Goal: Information Seeking & Learning: Learn about a topic

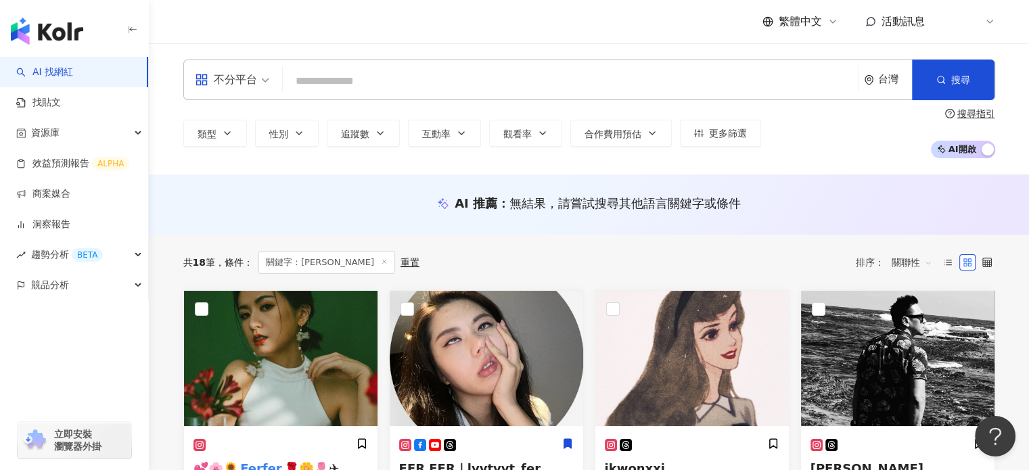
click at [451, 88] on input "search" at bounding box center [570, 81] width 564 height 26
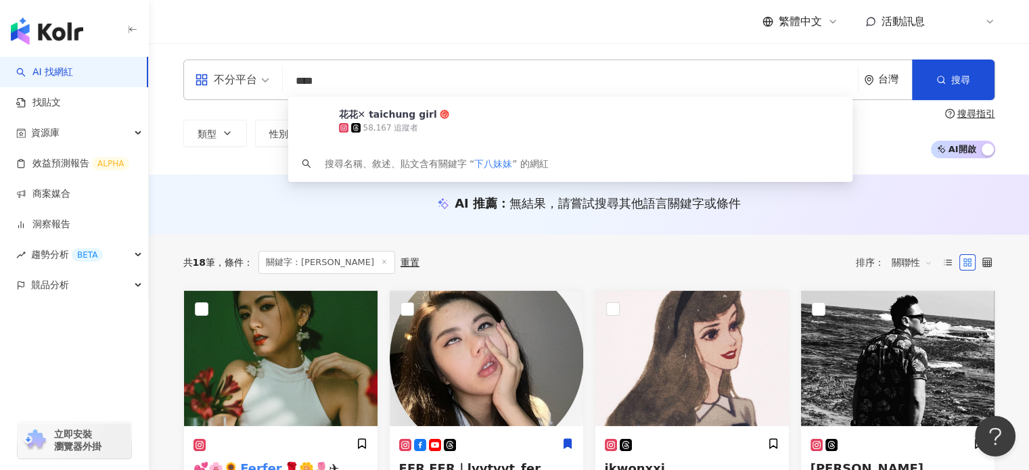
type input "****"
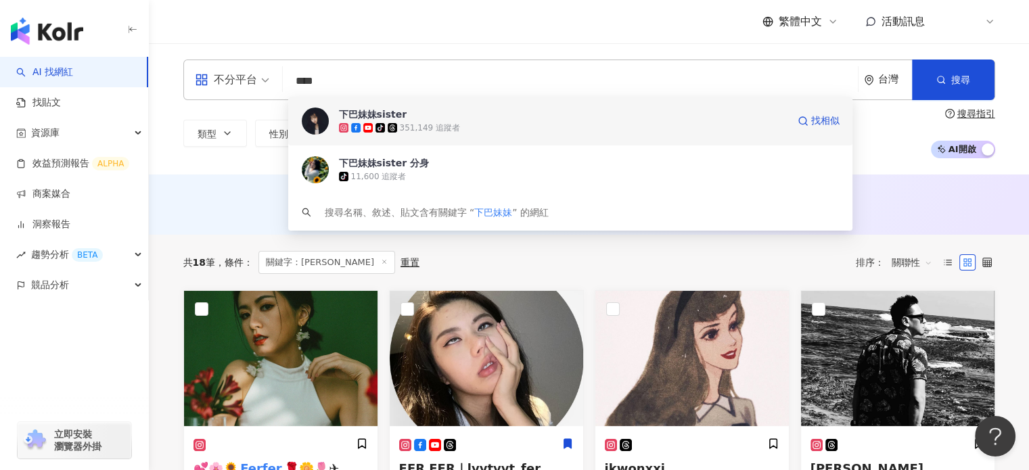
click at [530, 131] on div "tiktok-icon 351,149 追蹤者" at bounding box center [563, 128] width 448 height 14
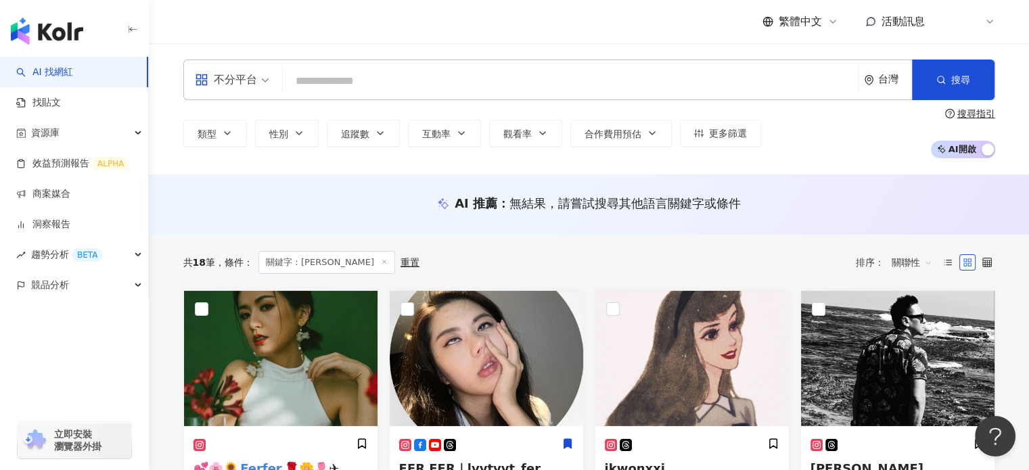
click at [325, 74] on input "search" at bounding box center [570, 81] width 564 height 26
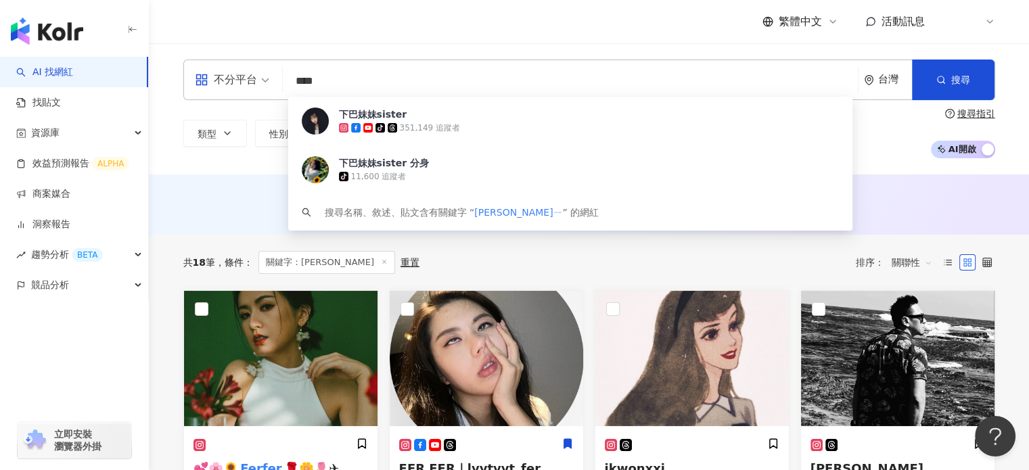
type input "***"
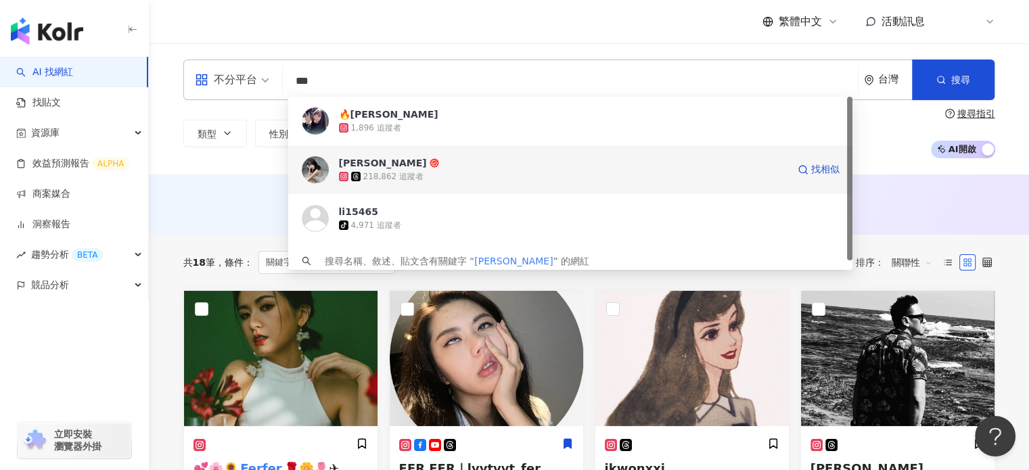
click at [425, 162] on span "恩熙" at bounding box center [563, 163] width 448 height 14
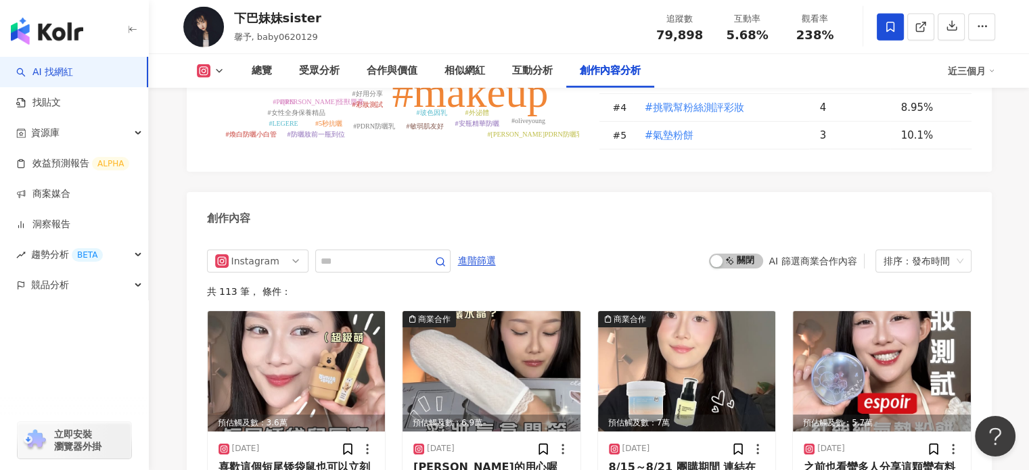
scroll to position [4058, 0]
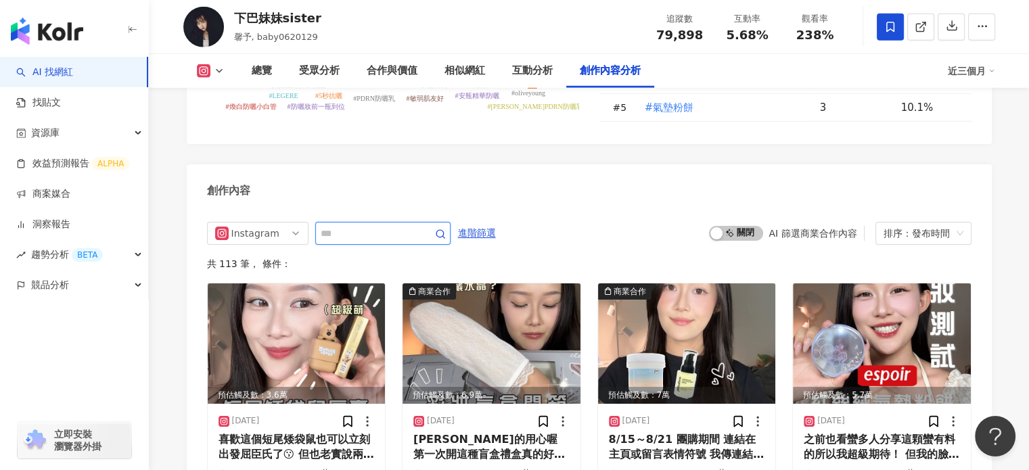
click at [397, 228] on input "text" at bounding box center [368, 233] width 95 height 16
type input "**"
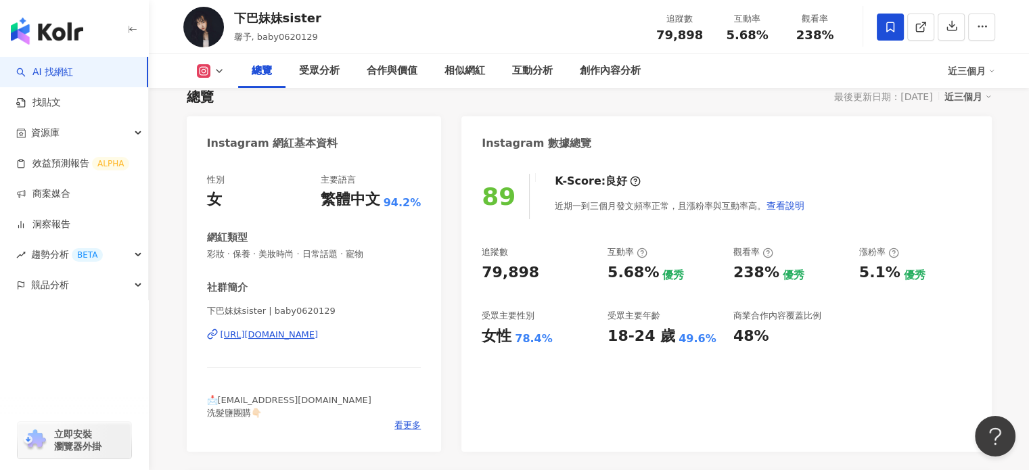
scroll to position [135, 0]
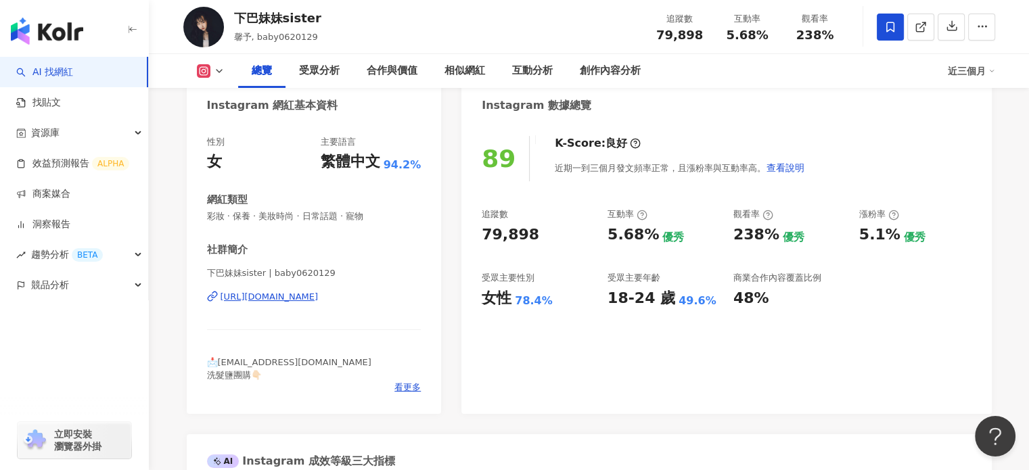
click at [319, 296] on div "https://www.instagram.com/baby0620129/" at bounding box center [269, 297] width 98 height 12
click at [296, 20] on div "下巴妹妹sister" at bounding box center [277, 17] width 87 height 17
drag, startPoint x: 233, startPoint y: 21, endPoint x: 344, endPoint y: 18, distance: 111.0
click at [344, 18] on div "下巴妹妹sister 馨予, baby0620129 追蹤數 79,898 互動率 5.68% 觀看率 238%" at bounding box center [589, 26] width 866 height 53
copy div "下巴妹妹sister"
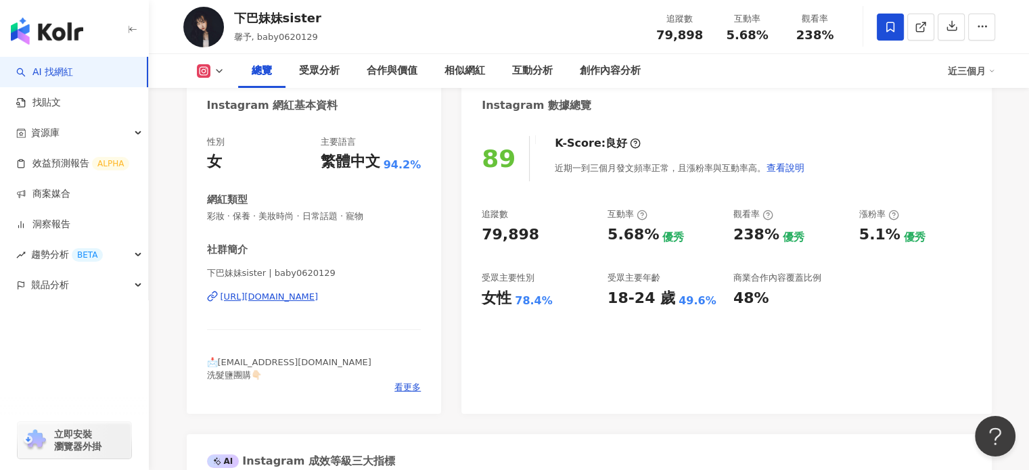
click at [663, 38] on span "79,898" at bounding box center [679, 35] width 47 height 14
copy span "79,898"
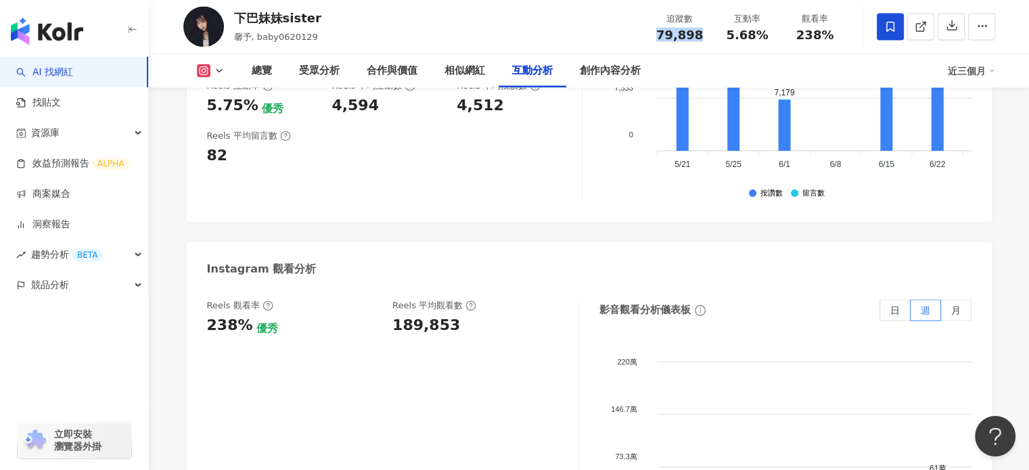
scroll to position [2705, 0]
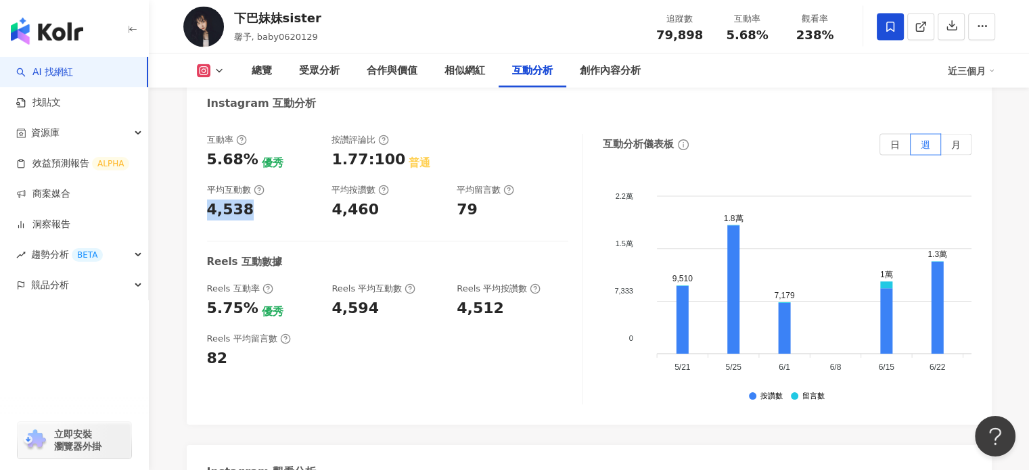
drag, startPoint x: 243, startPoint y: 201, endPoint x: 198, endPoint y: 200, distance: 45.3
click at [198, 200] on div "互動率 5.68% 優秀 按讚評論比 1.77:100 普通 平均互動數 4,538 平均按讚數 4,460 平均留言數 79 Reels 互動數據 Reel…" at bounding box center [589, 272] width 805 height 304
copy div "4,538"
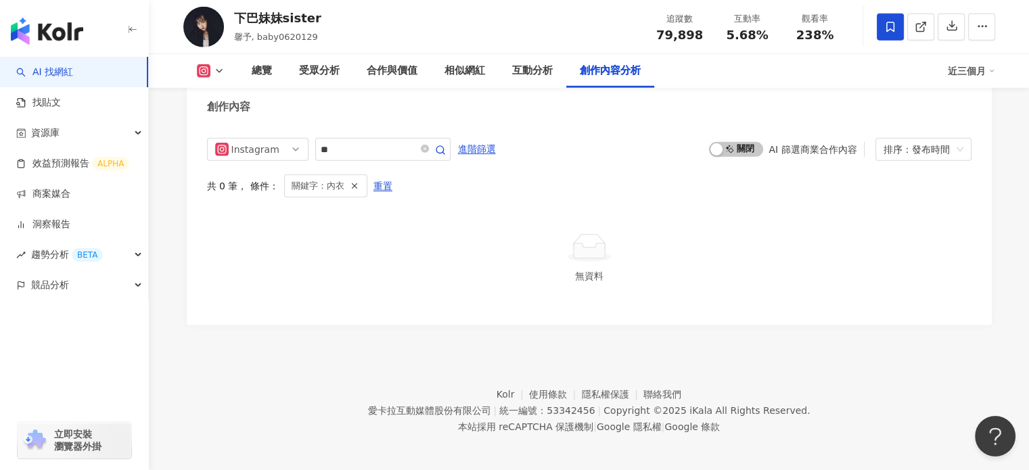
scroll to position [3939, 0]
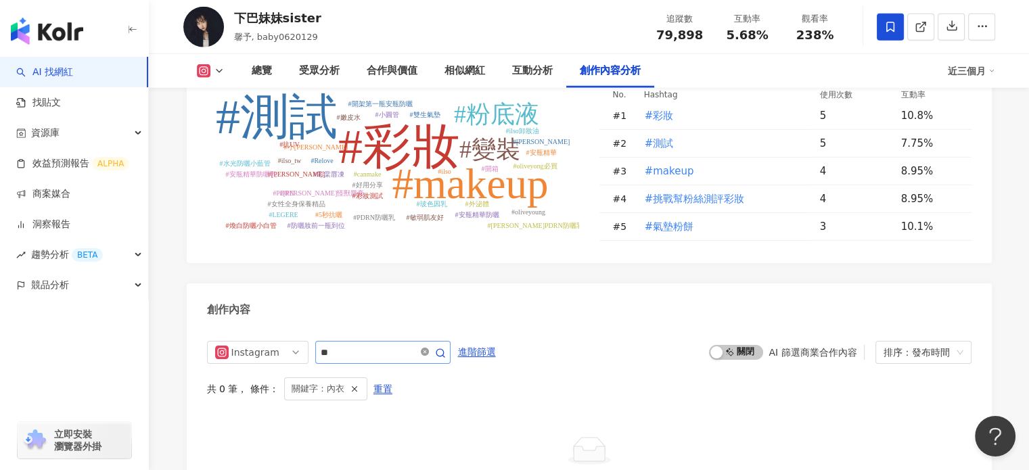
click at [429, 348] on icon "close-circle" at bounding box center [425, 352] width 8 height 8
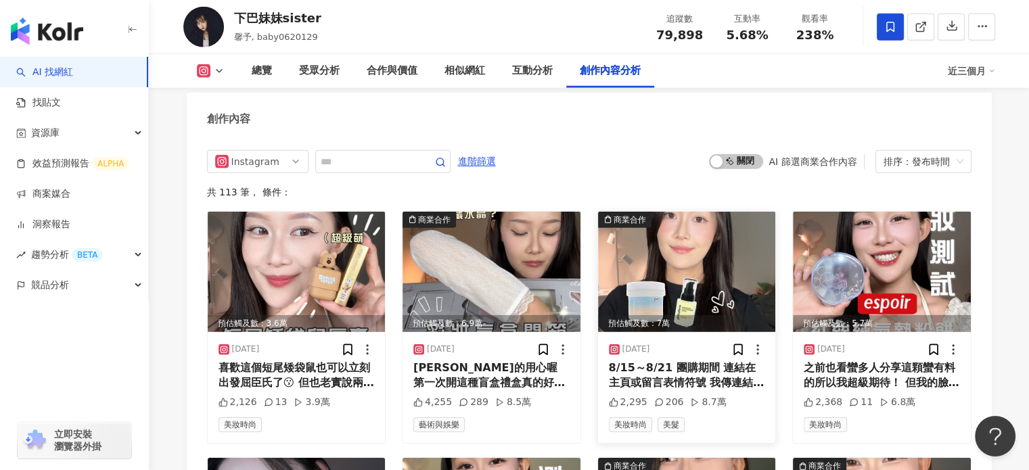
click at [651, 281] on img at bounding box center [687, 272] width 178 height 120
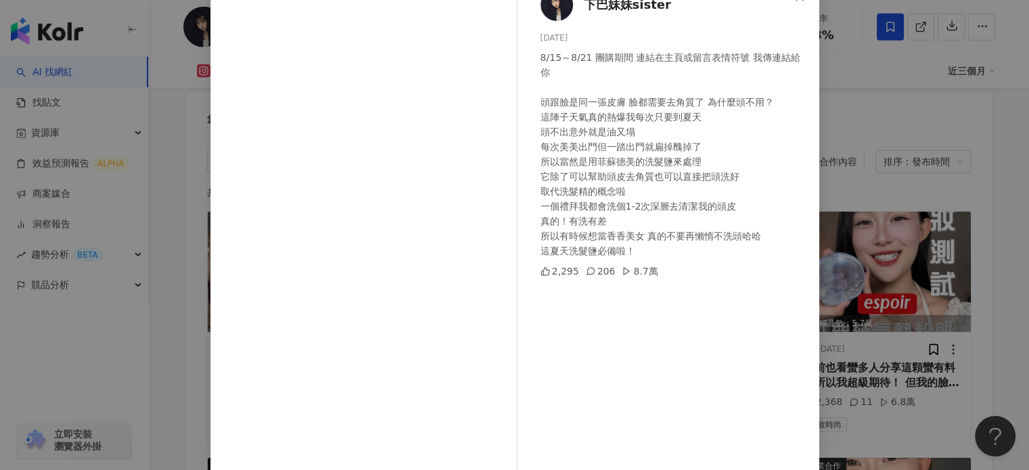
scroll to position [68, 0]
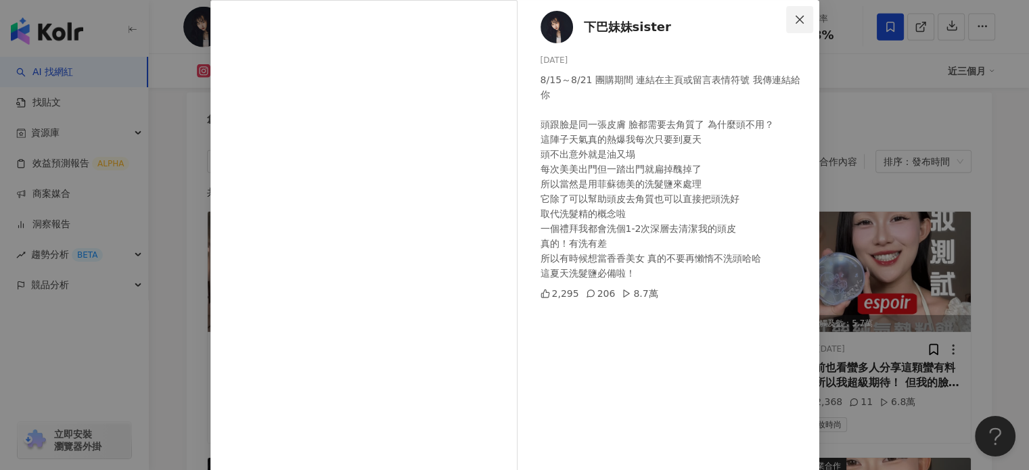
click at [795, 7] on button "Close" at bounding box center [799, 19] width 27 height 27
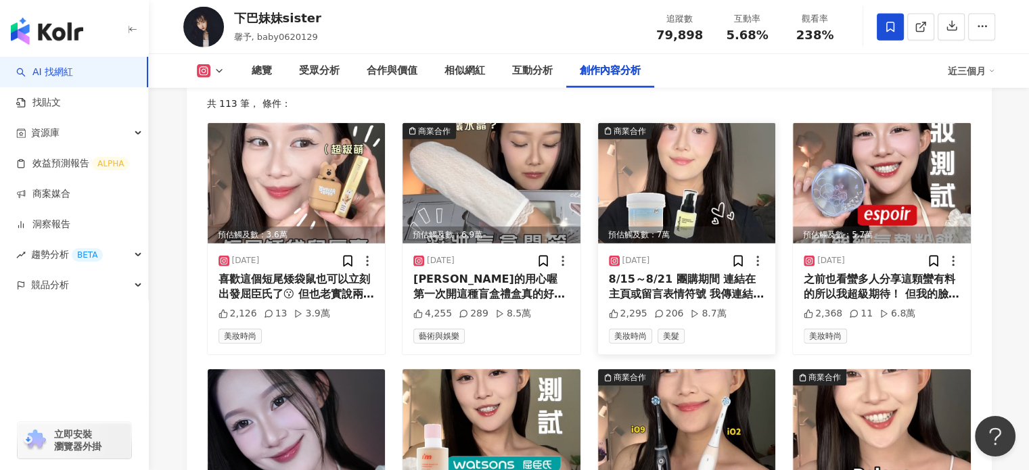
scroll to position [4400, 0]
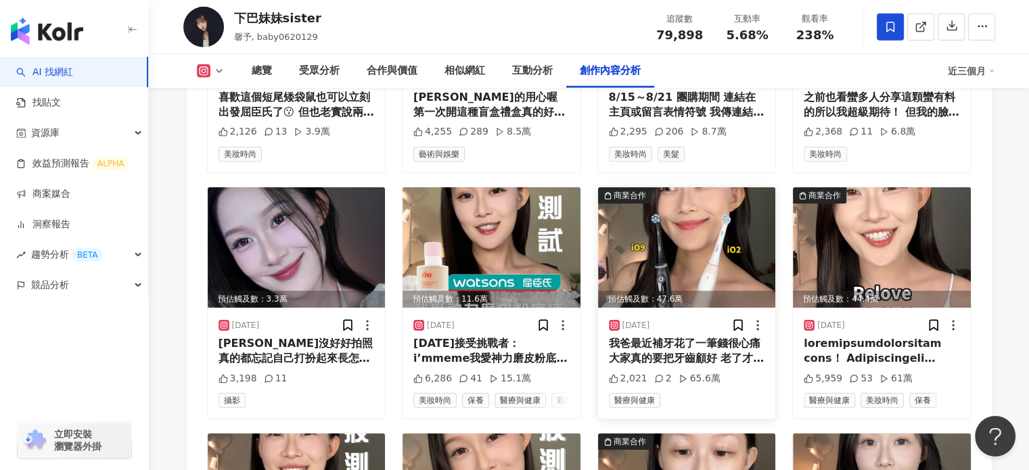
click at [744, 255] on img at bounding box center [687, 247] width 178 height 120
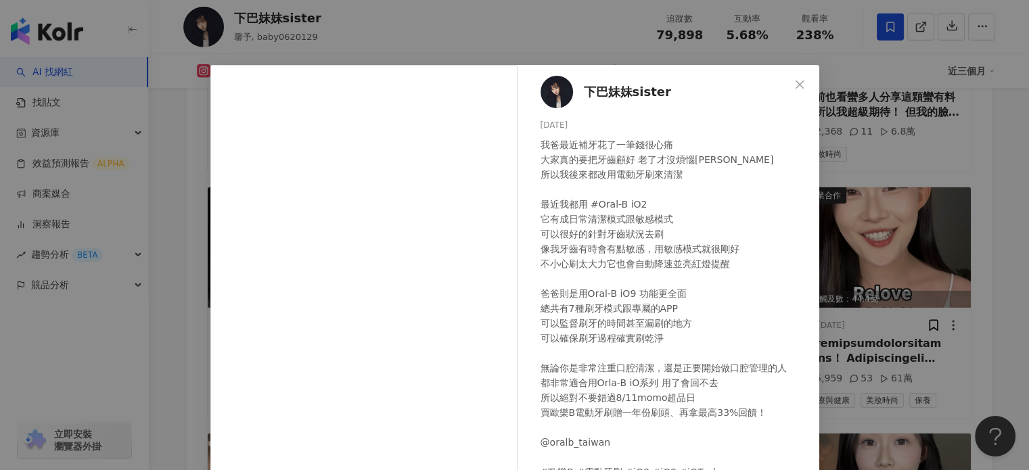
scroll to position [0, 0]
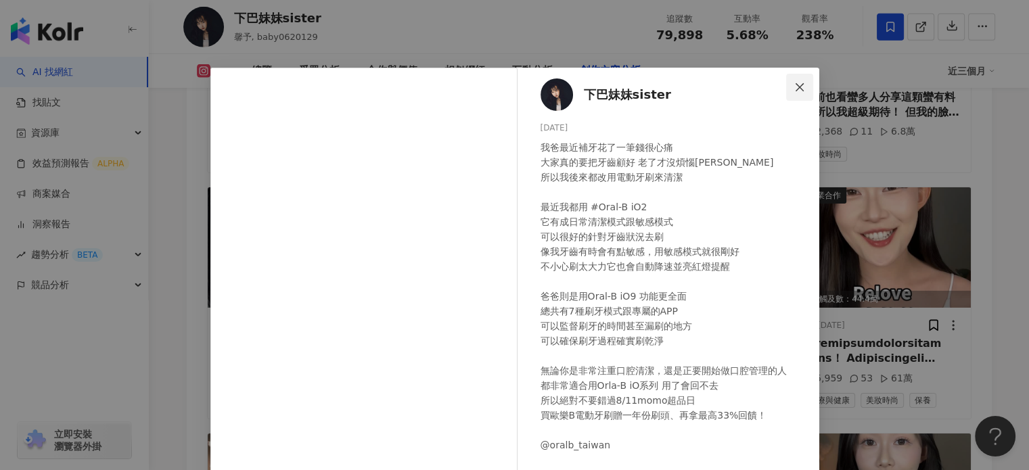
click at [801, 89] on span "Close" at bounding box center [799, 87] width 27 height 11
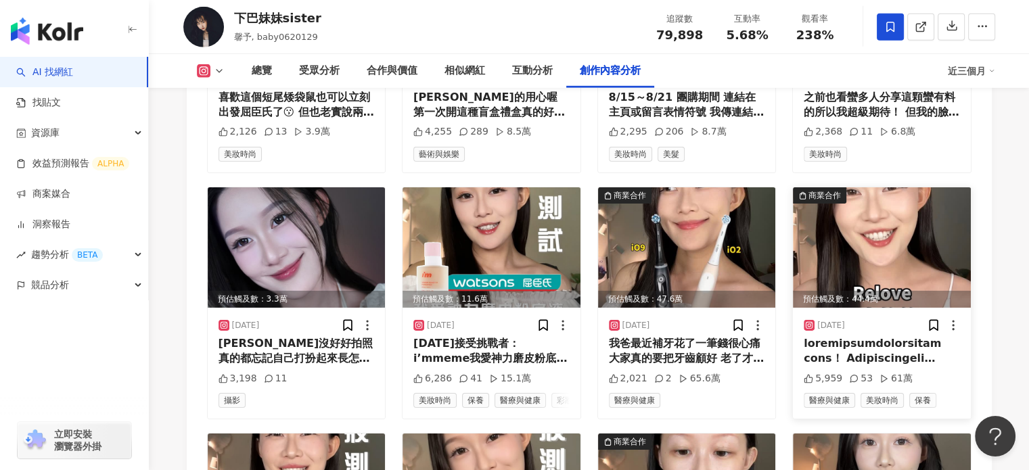
click at [876, 270] on img at bounding box center [882, 247] width 178 height 120
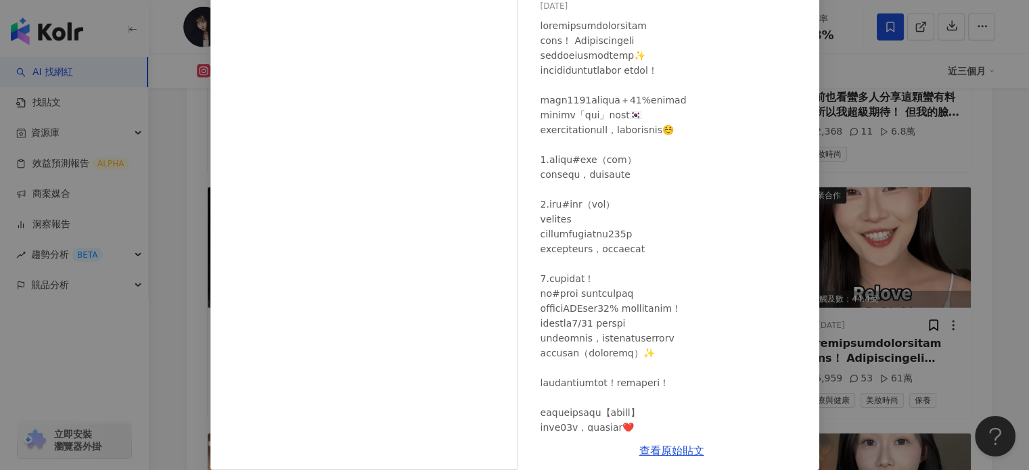
scroll to position [135, 0]
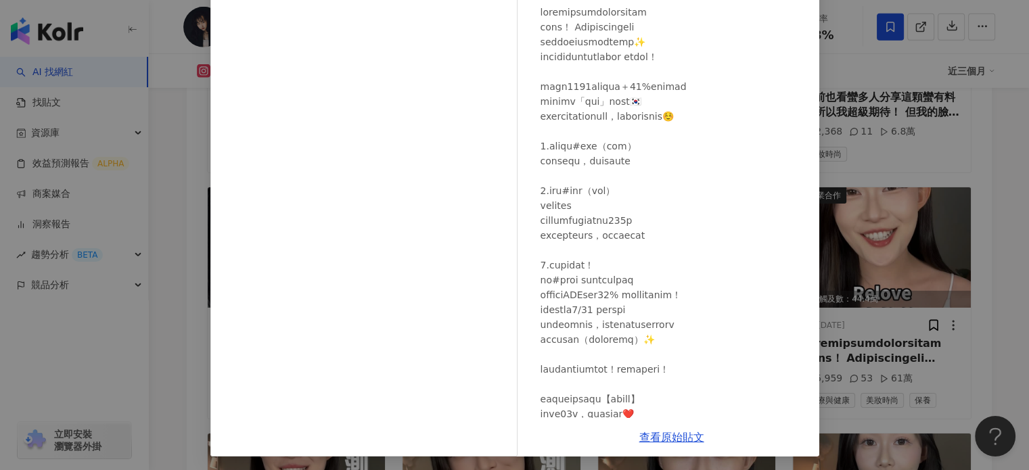
click at [936, 246] on div "下巴妹妹sister 2025/8/7 5,959 53 61萬 查看原始貼文" at bounding box center [514, 235] width 1029 height 470
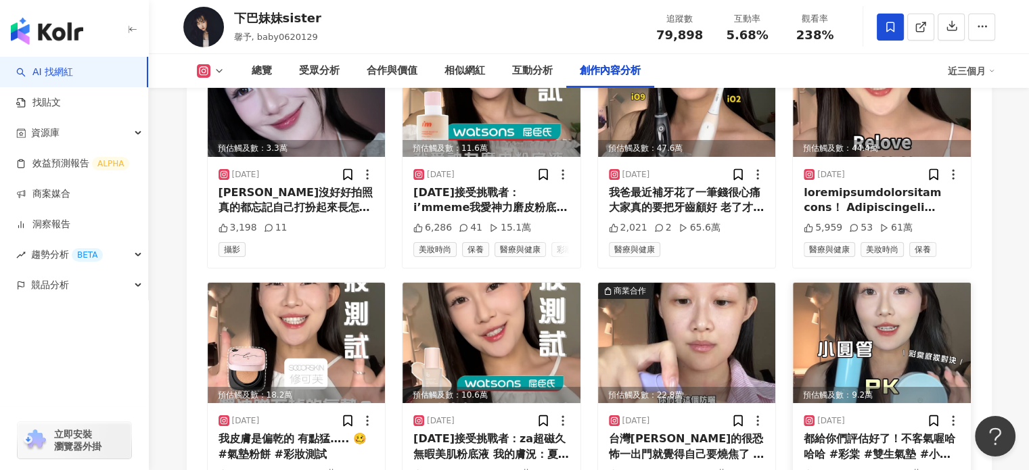
scroll to position [4467, 0]
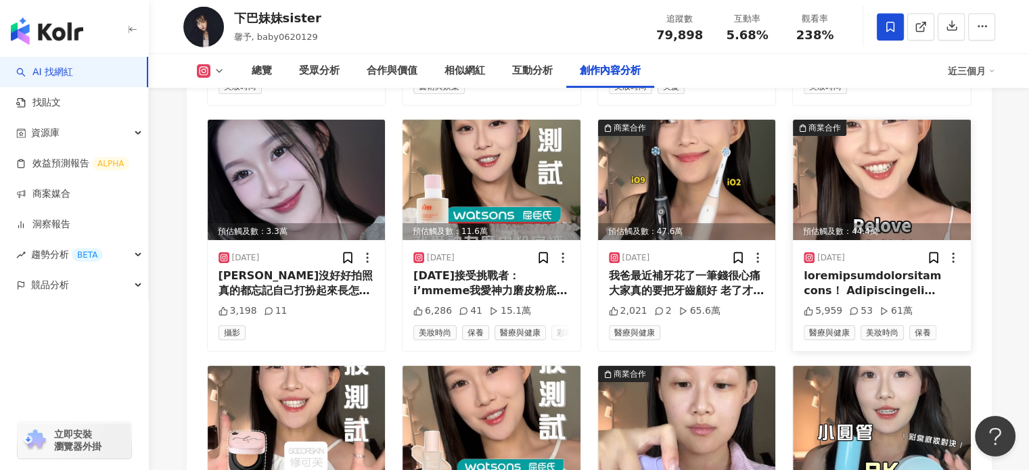
click at [901, 191] on img at bounding box center [882, 180] width 178 height 120
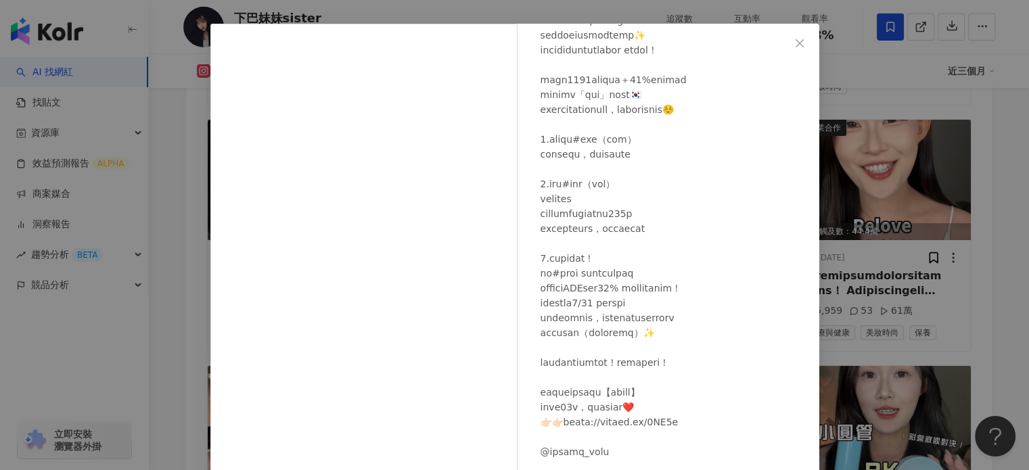
scroll to position [138, 0]
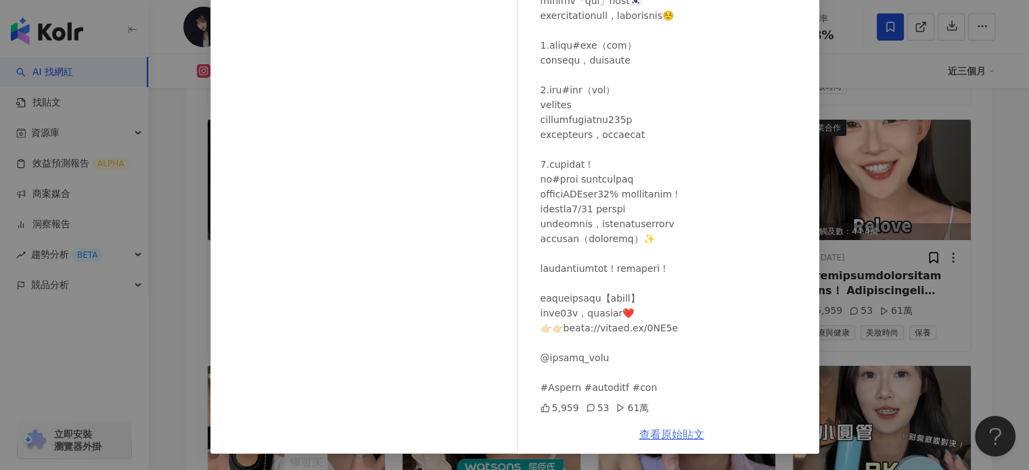
click at [674, 440] on link "查看原始貼文" at bounding box center [671, 434] width 65 height 13
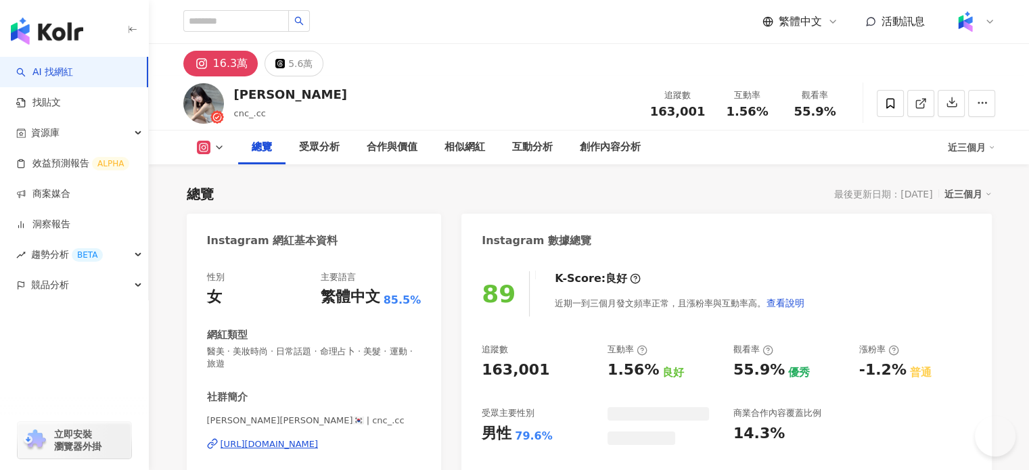
scroll to position [160, 0]
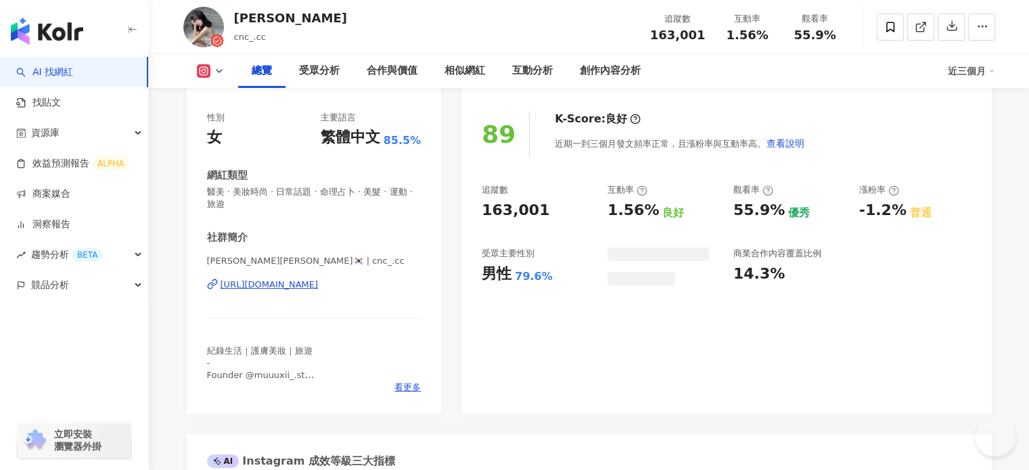
click at [319, 279] on div "https://www.instagram.com/cnc_.cc/" at bounding box center [269, 285] width 98 height 12
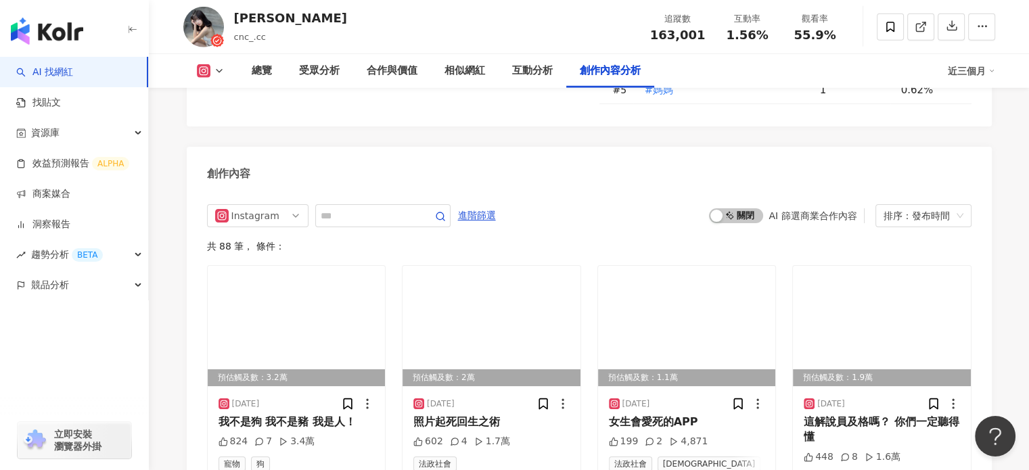
scroll to position [3917, 0]
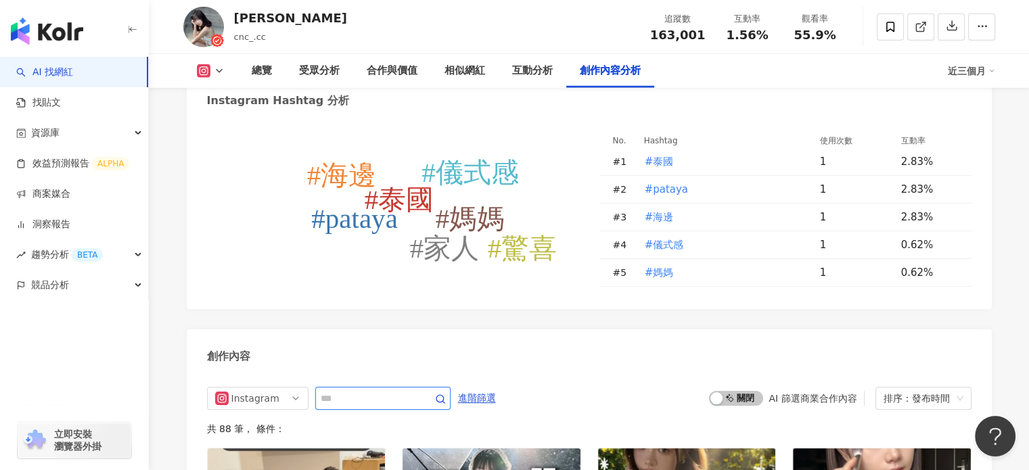
click at [365, 390] on input "text" at bounding box center [368, 398] width 95 height 16
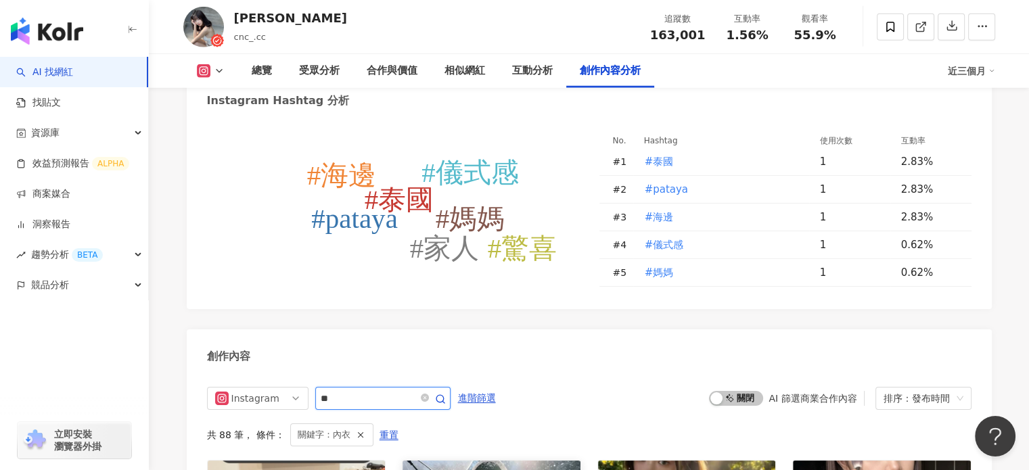
scroll to position [4139, 0]
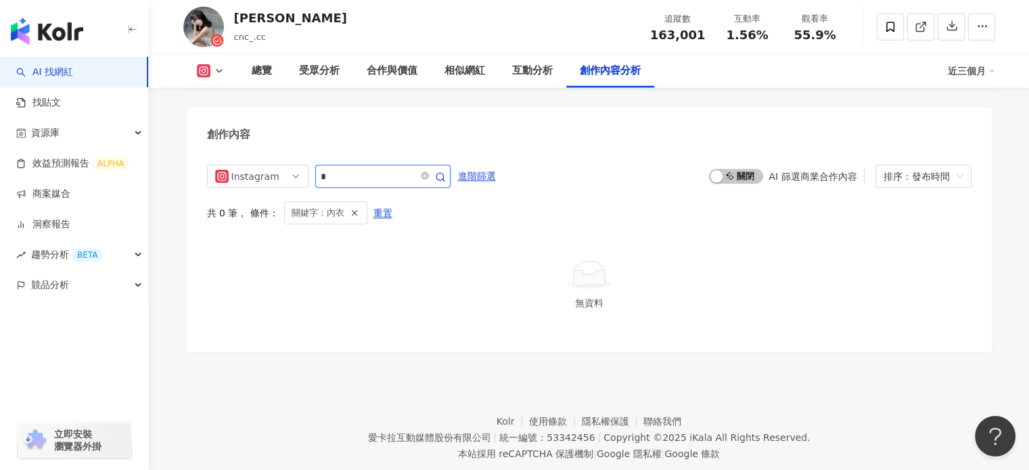
type input "*"
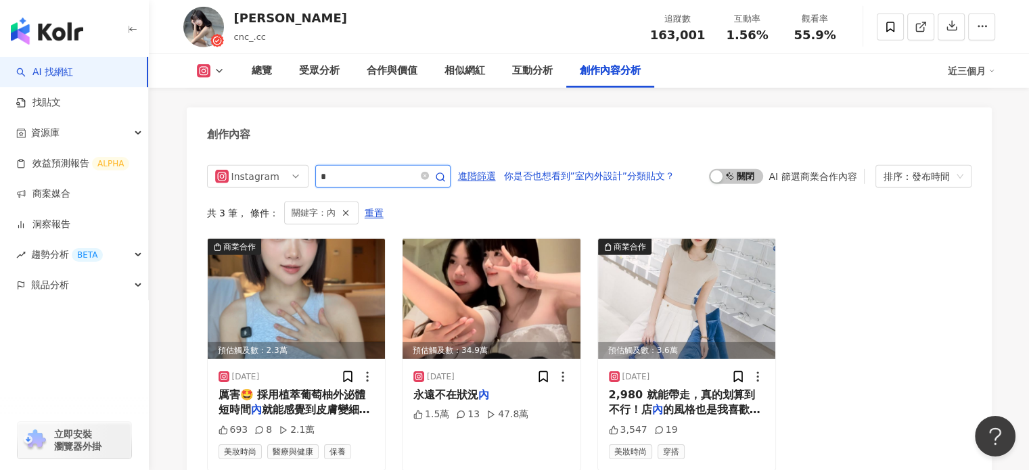
scroll to position [4139, 0]
click at [429, 172] on icon "close-circle" at bounding box center [425, 176] width 8 height 8
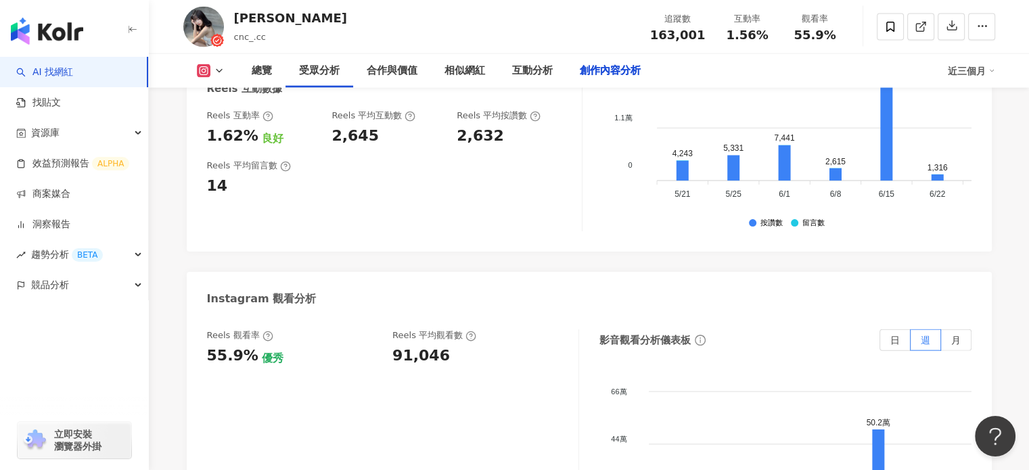
scroll to position [4135, 0]
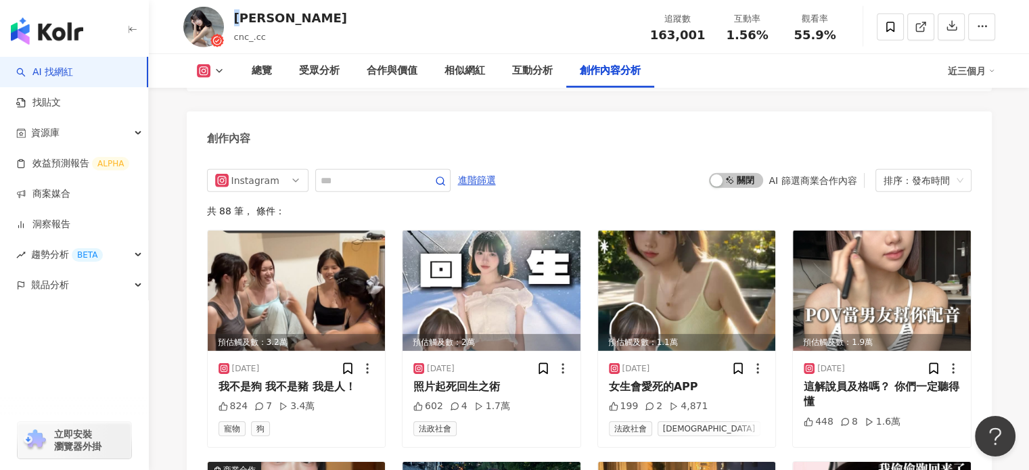
drag, startPoint x: 245, startPoint y: 18, endPoint x: 238, endPoint y: 18, distance: 7.4
click at [238, 18] on div "恩熙" at bounding box center [290, 17] width 113 height 17
drag, startPoint x: 264, startPoint y: 18, endPoint x: 238, endPoint y: 22, distance: 26.8
click at [238, 22] on div "恩熙 cnc_.cc 追蹤數 163,001 互動率 1.56% 觀看率 55.9%" at bounding box center [589, 26] width 866 height 53
copy div "恩熙"
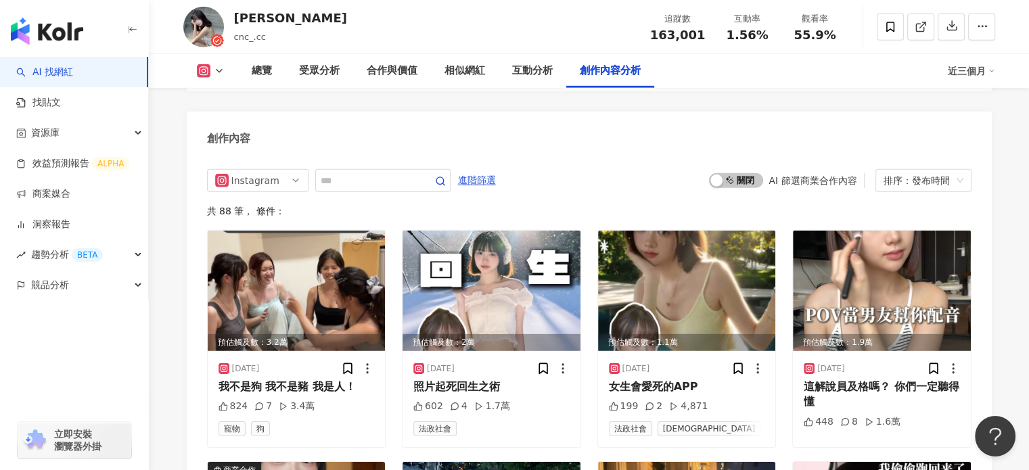
click at [674, 37] on span "163,001" at bounding box center [677, 35] width 55 height 14
copy span "163,001"
click at [755, 30] on span "1.56%" at bounding box center [747, 35] width 42 height 14
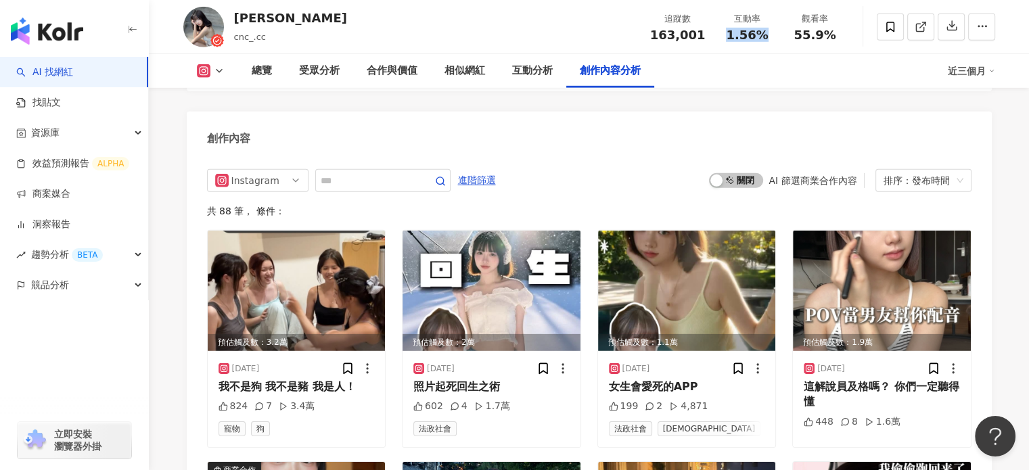
click at [756, 30] on span "1.56%" at bounding box center [747, 35] width 42 height 14
copy span "1.56%"
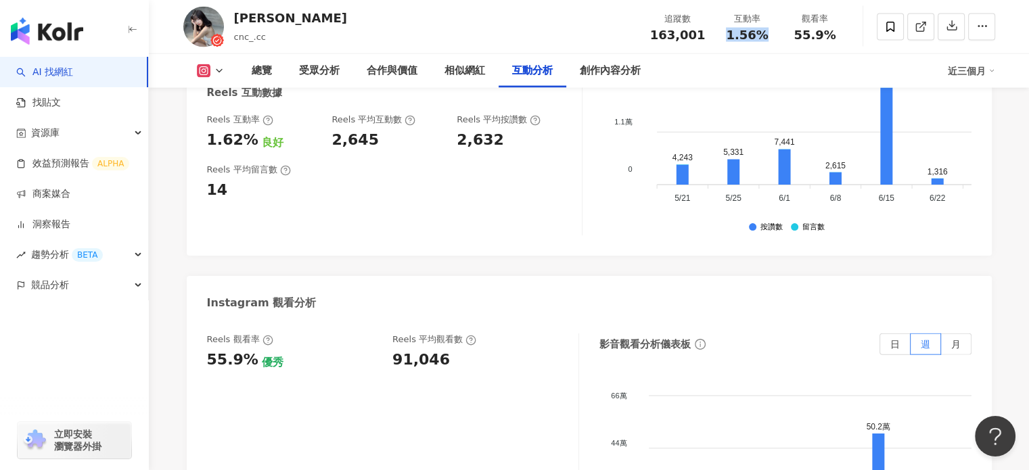
scroll to position [2647, 0]
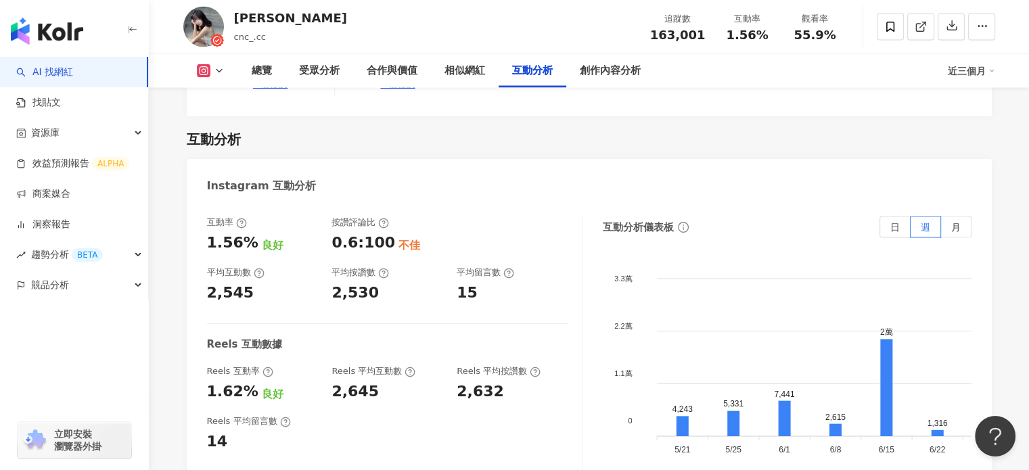
click at [231, 283] on div "2,545" at bounding box center [230, 293] width 47 height 21
click at [235, 283] on div "2,545" at bounding box center [230, 293] width 47 height 21
copy div "2,545"
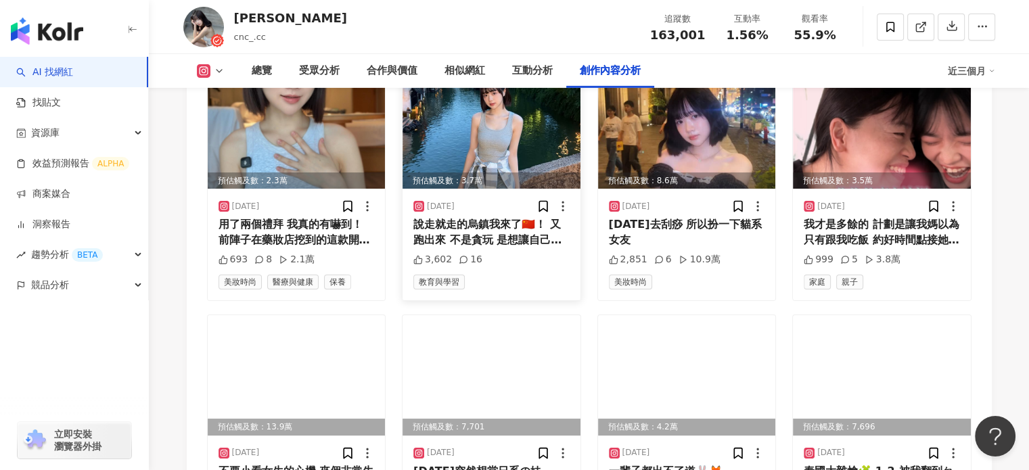
scroll to position [4393, 0]
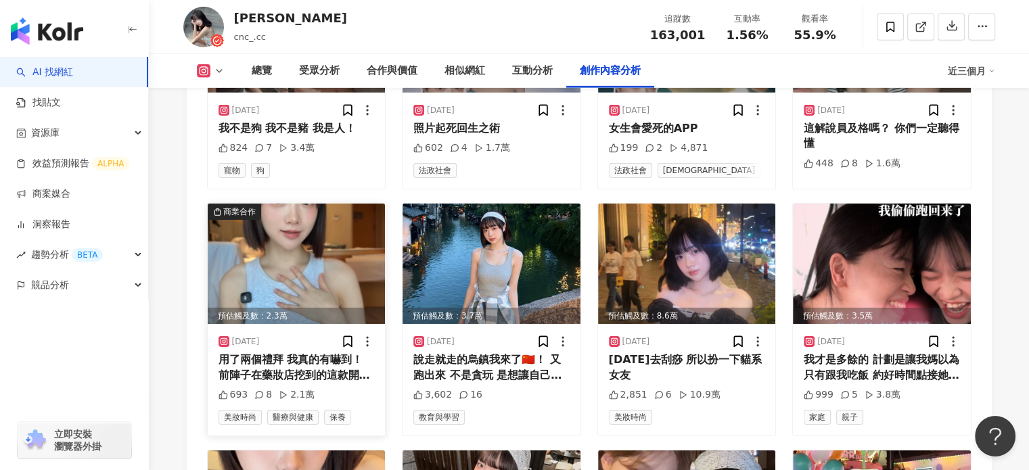
click at [300, 245] on img at bounding box center [297, 264] width 178 height 120
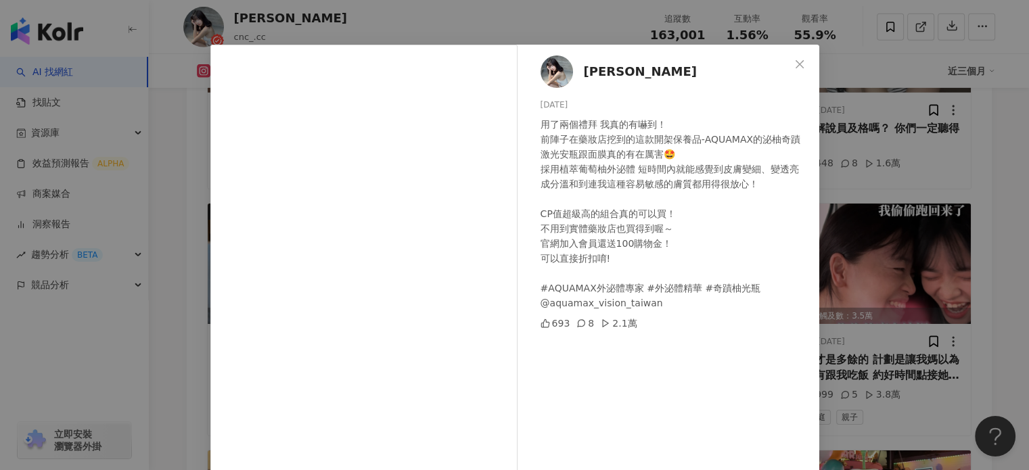
scroll to position [0, 0]
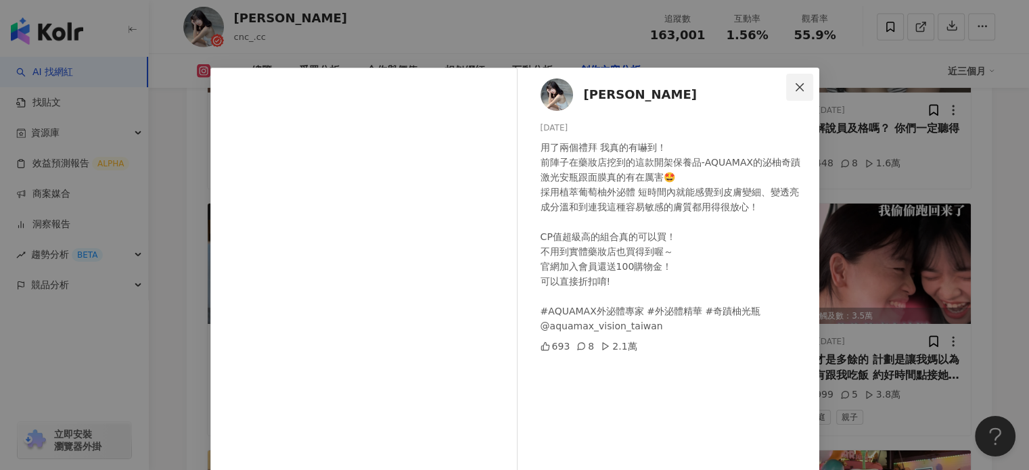
click at [794, 88] on icon "close" at bounding box center [799, 87] width 11 height 11
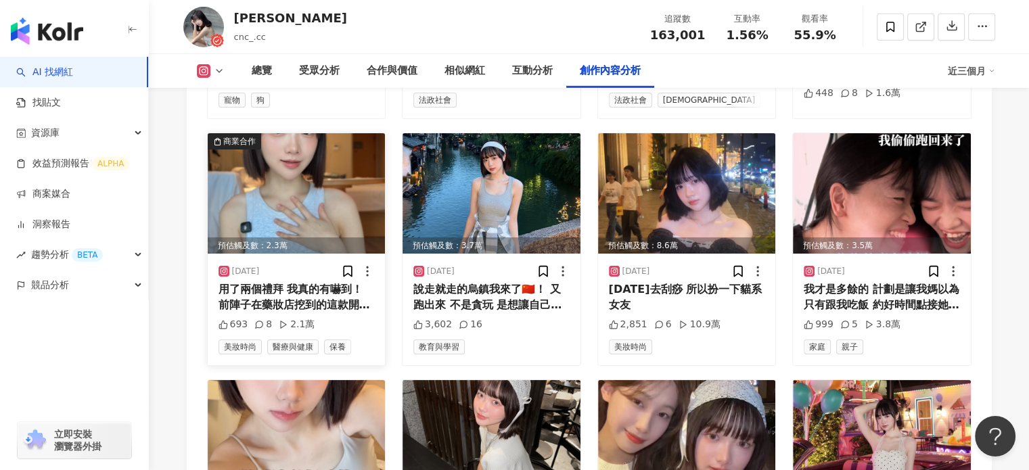
scroll to position [4461, 0]
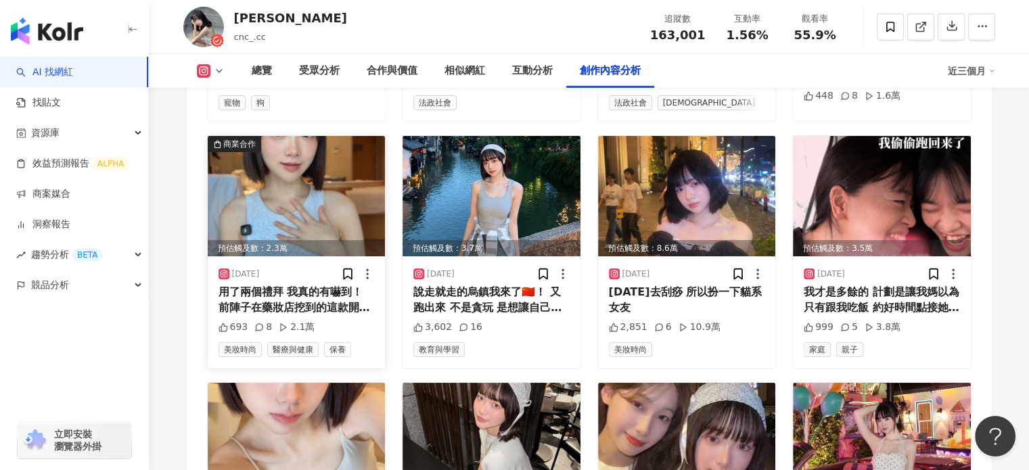
click at [289, 208] on img at bounding box center [297, 196] width 178 height 120
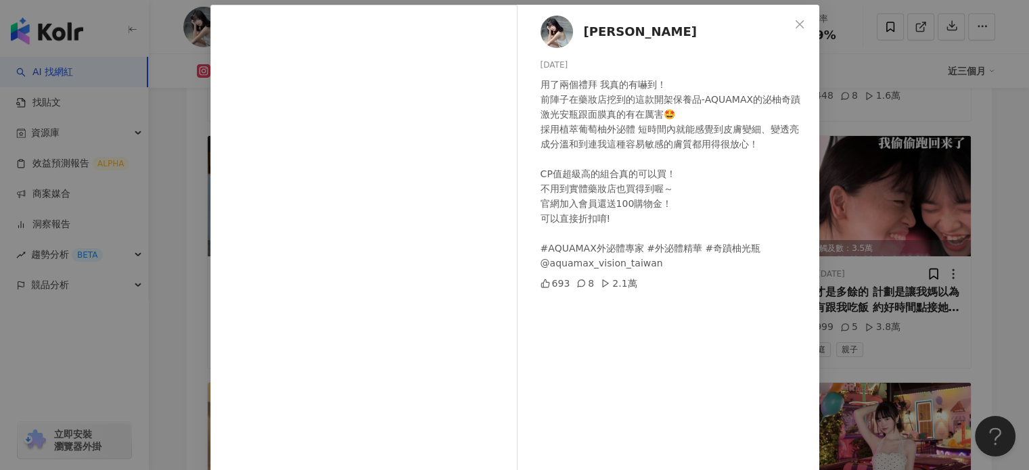
scroll to position [135, 0]
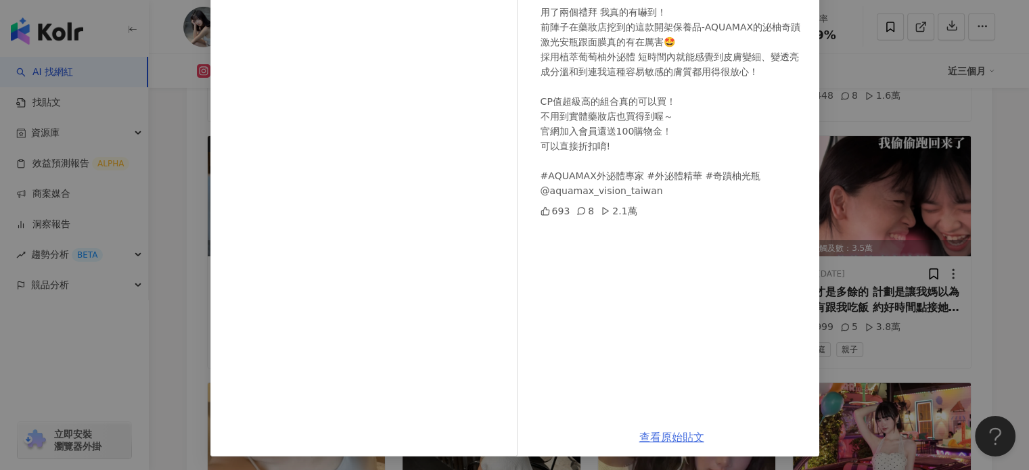
click at [676, 435] on link "查看原始貼文" at bounding box center [671, 437] width 65 height 13
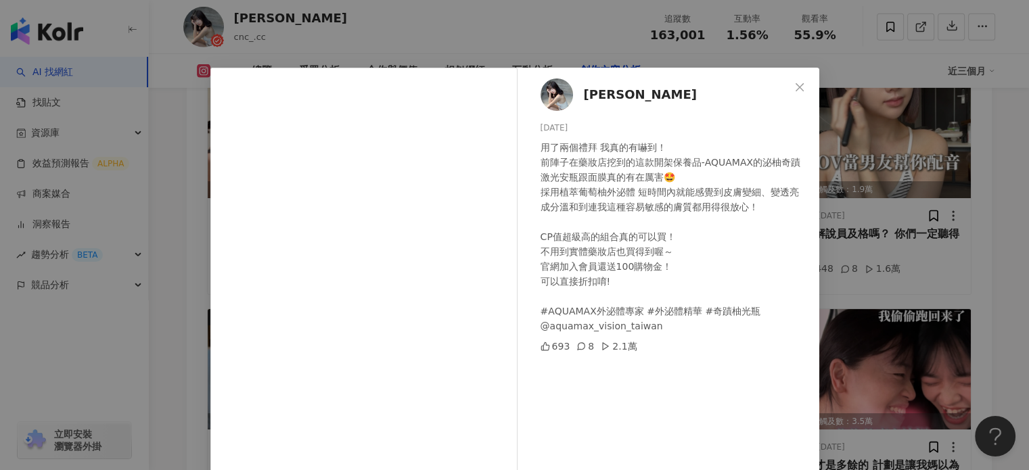
scroll to position [4263, 0]
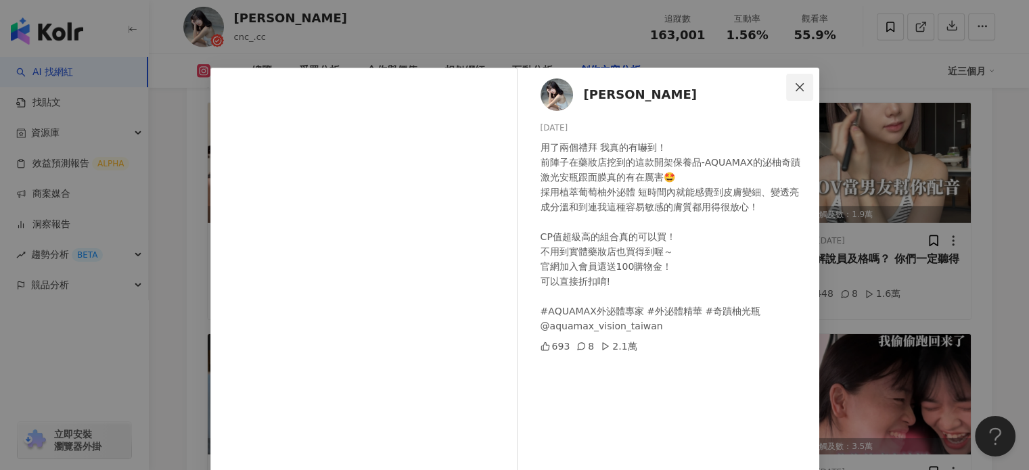
click at [803, 89] on span "Close" at bounding box center [799, 87] width 27 height 11
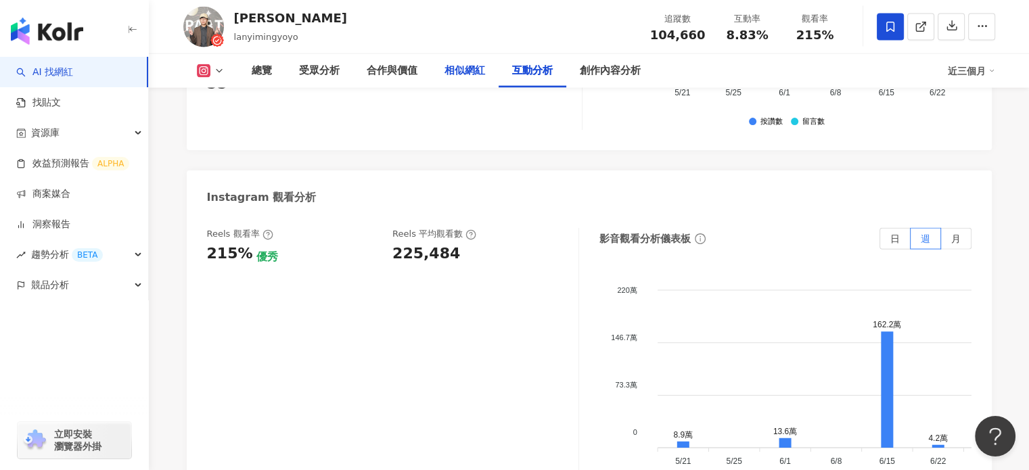
scroll to position [3068, 0]
click at [438, 70] on div "相似網紅" at bounding box center [465, 71] width 68 height 34
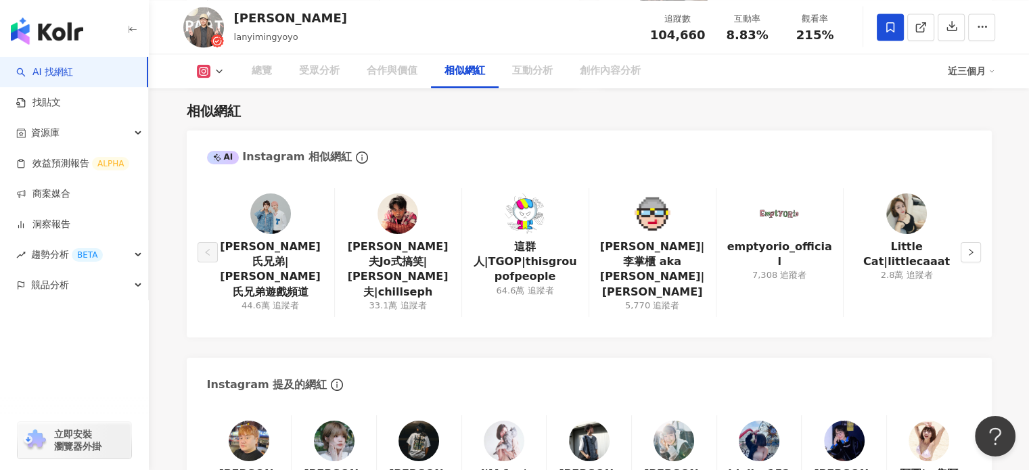
click at [369, 80] on div "合作與價值" at bounding box center [392, 71] width 78 height 34
click at [270, 80] on div "總覽" at bounding box center [261, 71] width 47 height 34
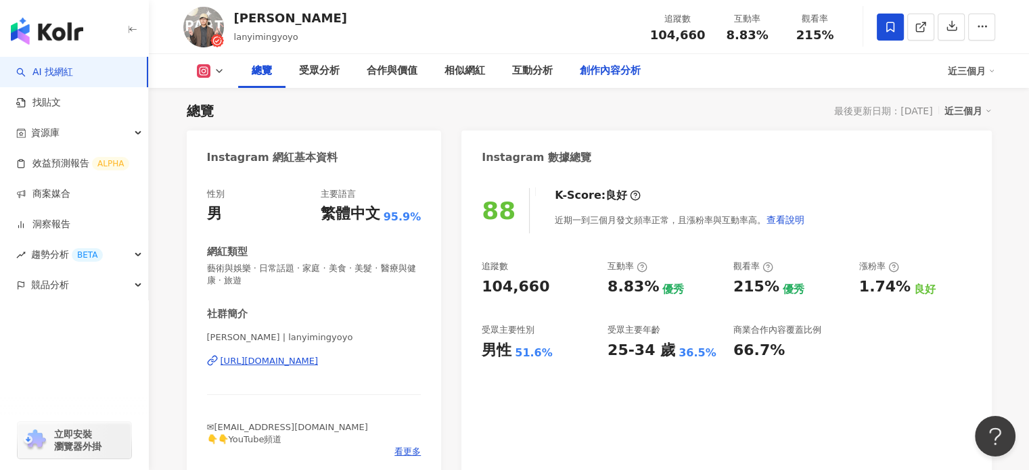
click at [588, 83] on div "創作內容分析" at bounding box center [610, 71] width 88 height 34
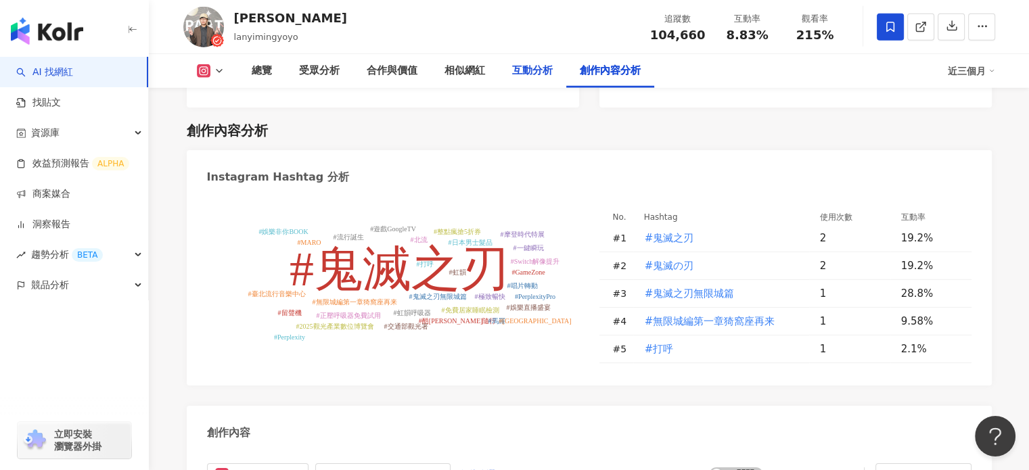
click at [543, 71] on div "互動分析" at bounding box center [532, 71] width 41 height 16
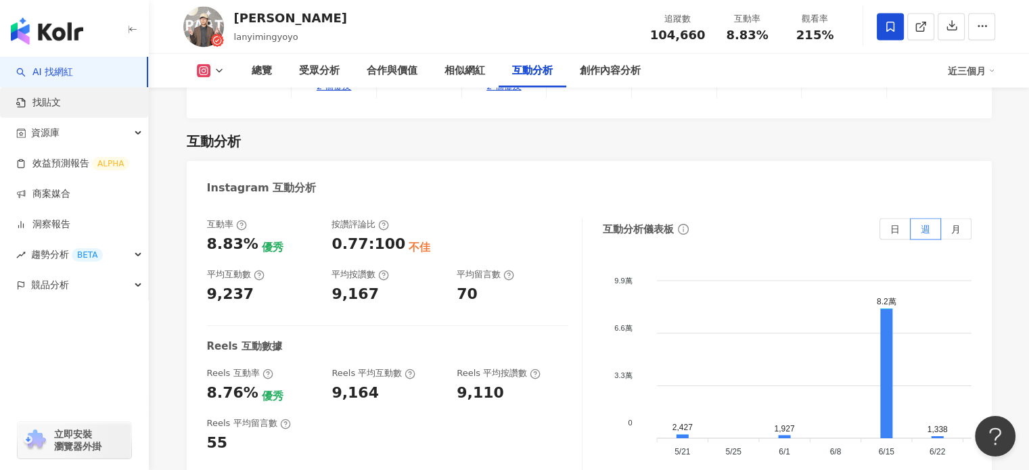
scroll to position [2303, 0]
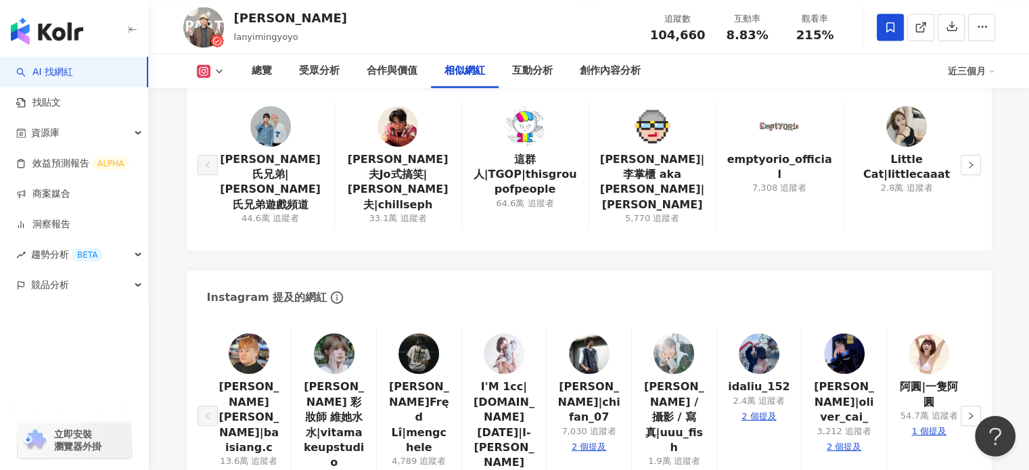
click at [73, 72] on link "AI 找網紅" at bounding box center [44, 73] width 57 height 14
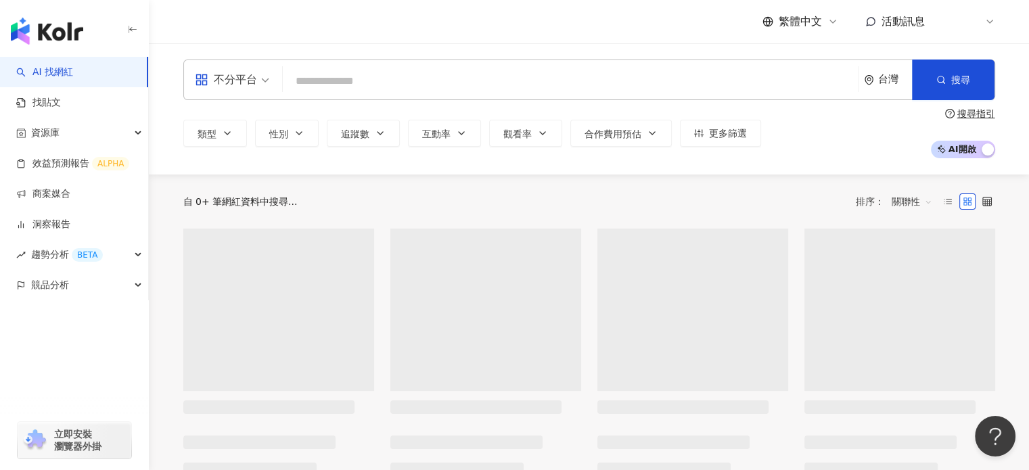
click at [476, 80] on input "search" at bounding box center [570, 81] width 564 height 26
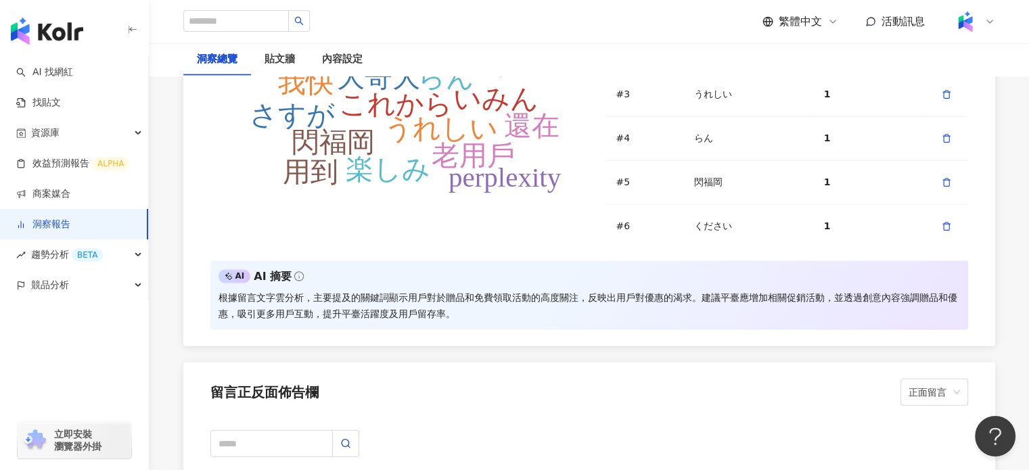
scroll to position [2816, 0]
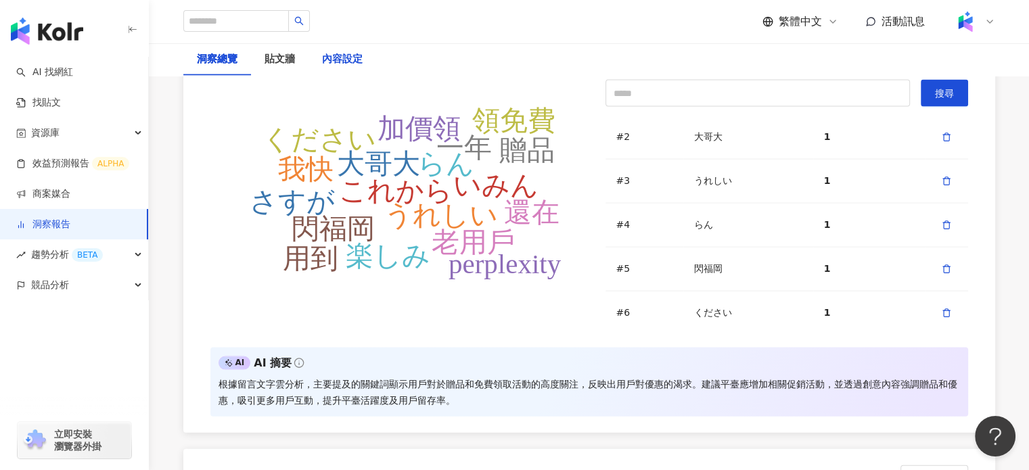
click at [355, 56] on div "內容設定" at bounding box center [342, 59] width 41 height 16
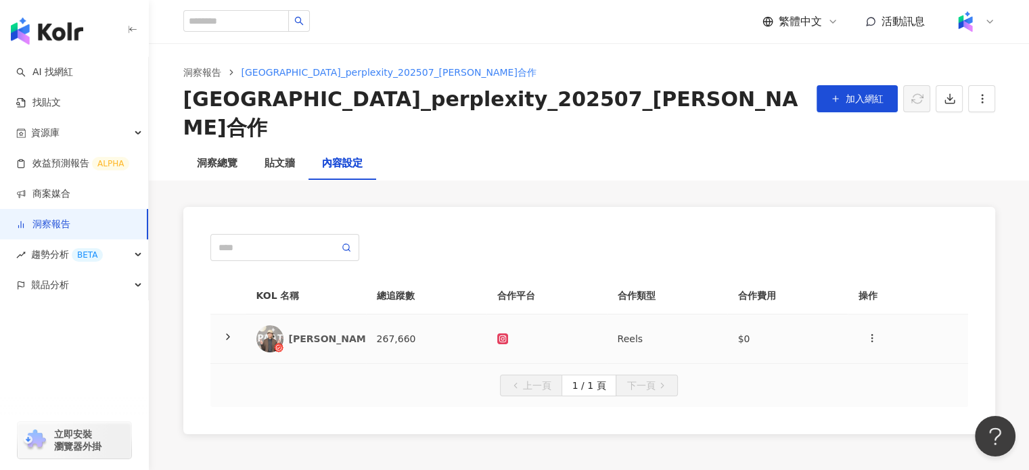
click at [414, 314] on td "267,660" at bounding box center [426, 338] width 120 height 49
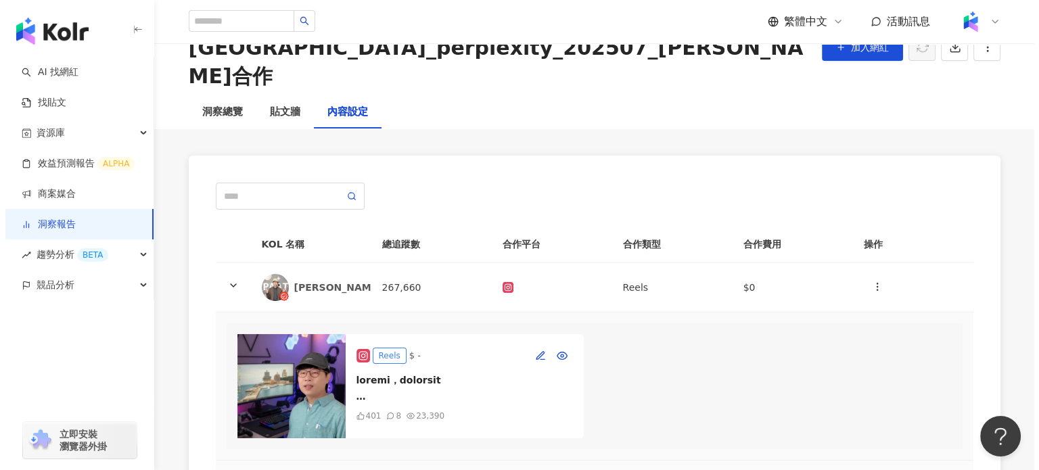
scroll to position [203, 0]
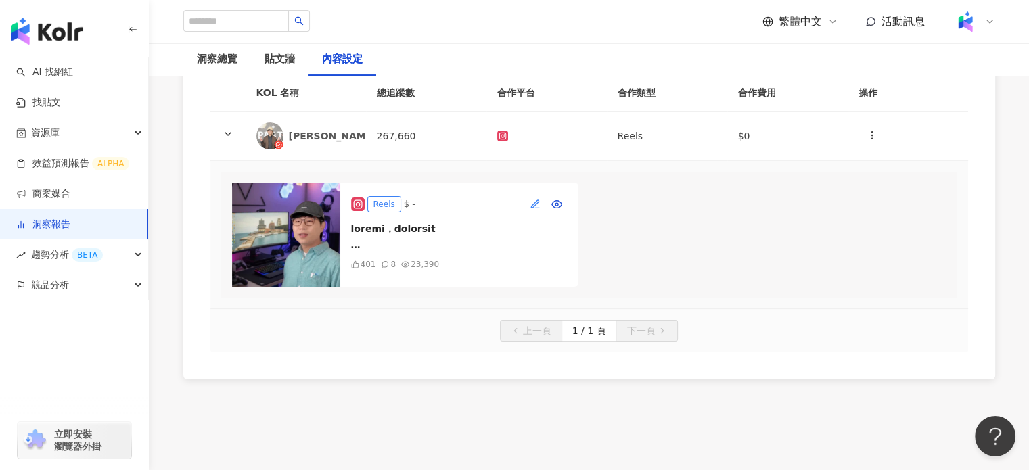
click at [526, 193] on button "button" at bounding box center [535, 204] width 22 height 22
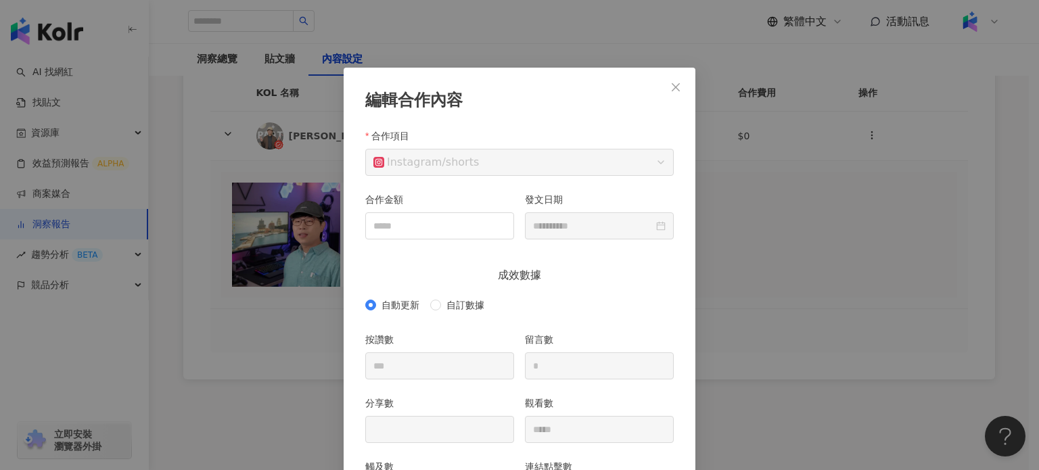
scroll to position [68, 0]
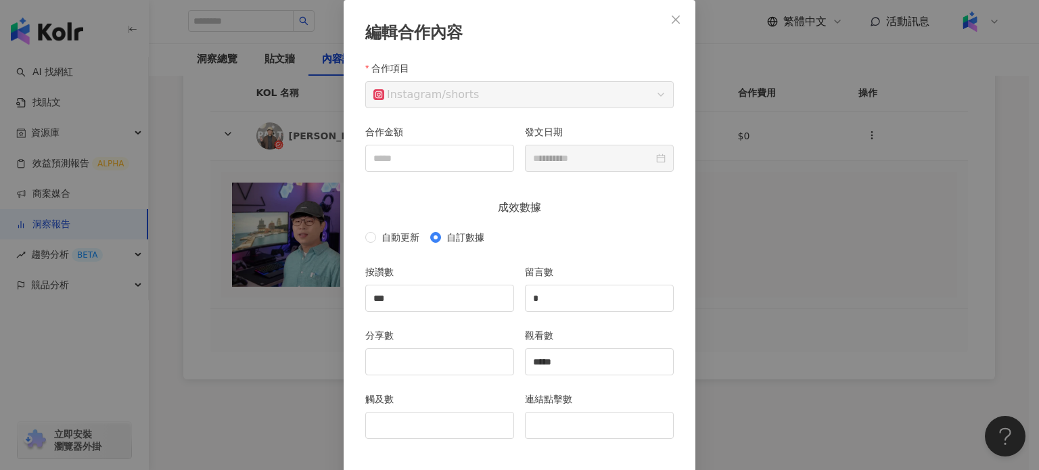
click at [457, 445] on div "觸及數" at bounding box center [440, 424] width 160 height 64
click at [420, 305] on input "***" at bounding box center [439, 298] width 147 height 26
type input "***"
click at [420, 364] on input "分享數" at bounding box center [439, 362] width 147 height 26
type input "**"
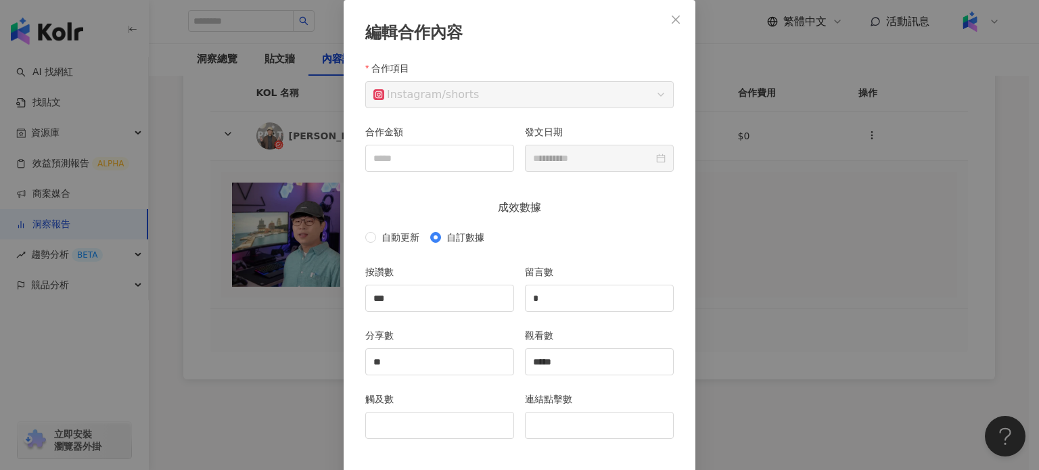
click at [717, 445] on div "**********" at bounding box center [519, 235] width 1039 height 470
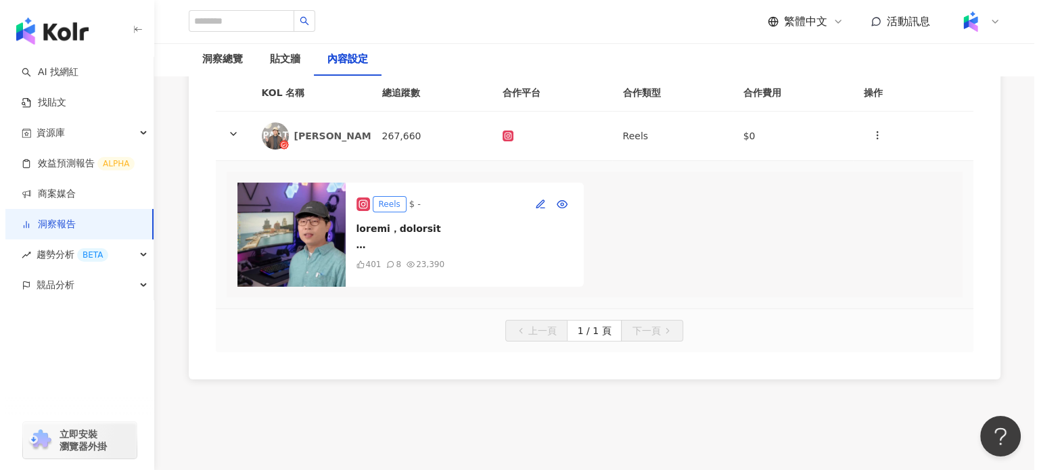
scroll to position [179, 0]
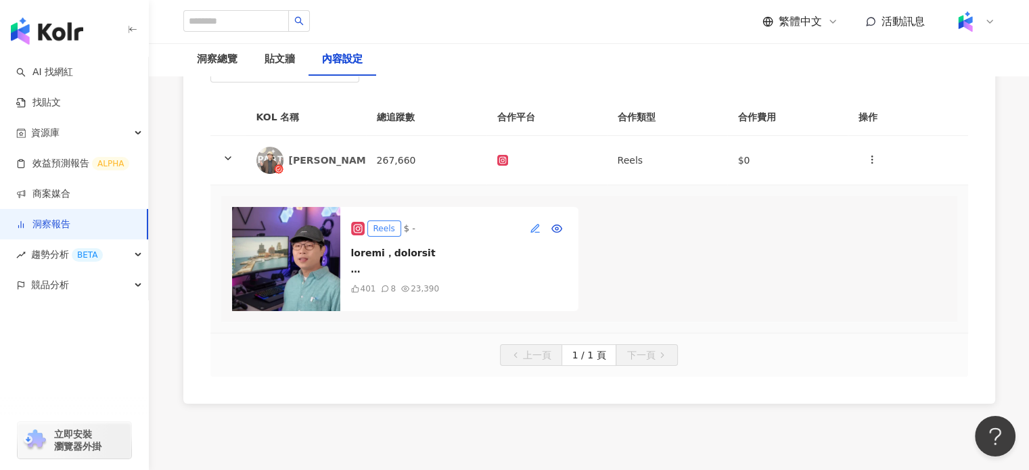
click at [532, 223] on icon "button" at bounding box center [535, 228] width 11 height 11
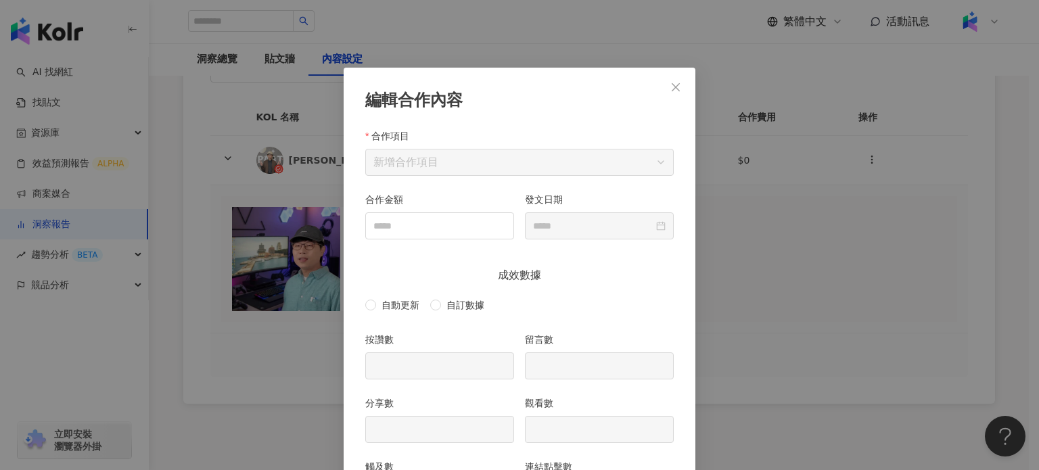
scroll to position [68, 0]
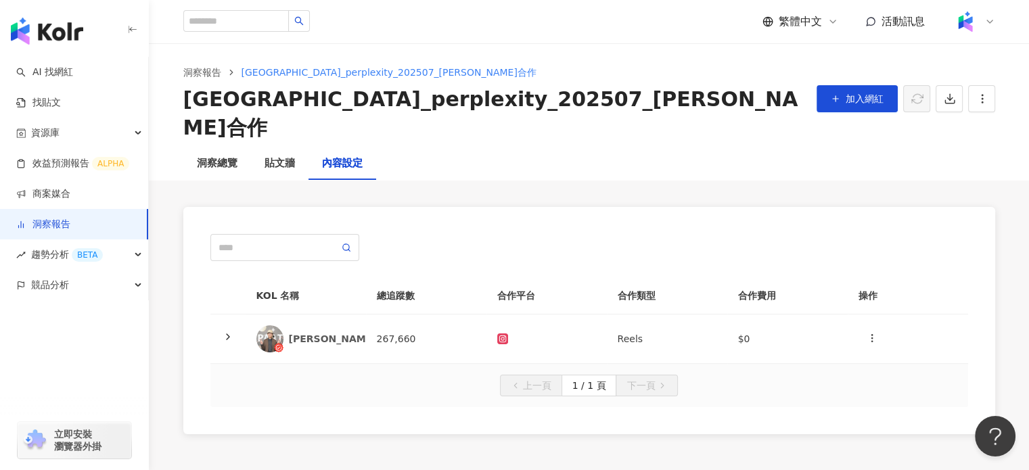
click at [321, 280] on th "KOL 名稱" at bounding box center [305, 295] width 120 height 37
click at [329, 314] on td "藍亦明" at bounding box center [305, 338] width 120 height 49
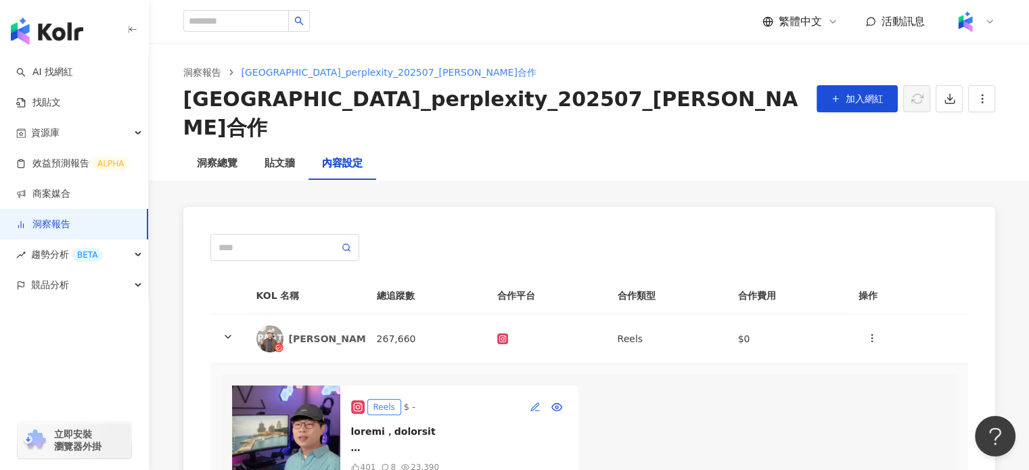
click at [533, 396] on button "button" at bounding box center [535, 407] width 22 height 22
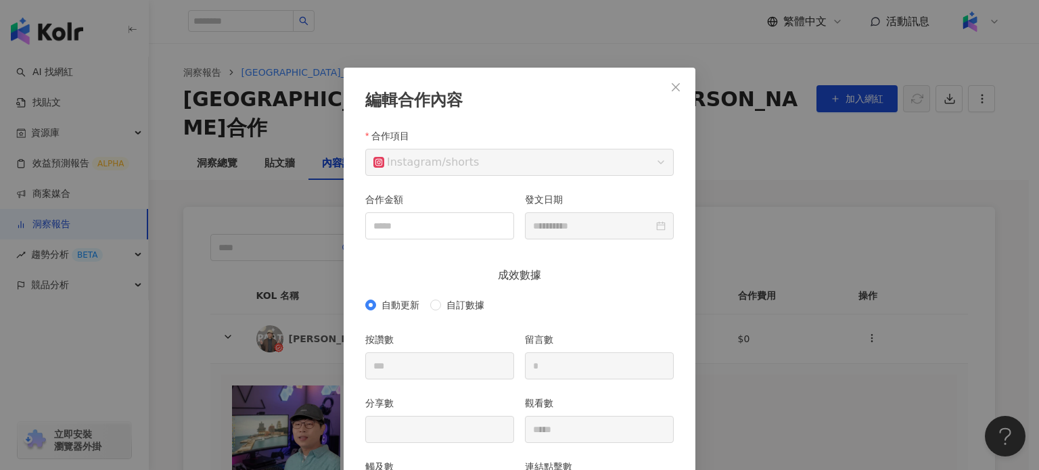
scroll to position [68, 0]
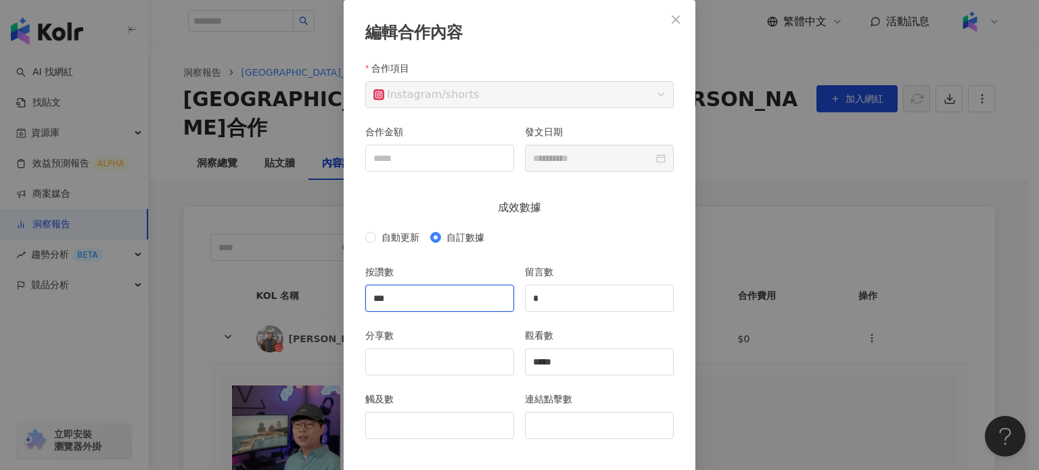
click at [433, 300] on input "***" at bounding box center [439, 298] width 147 height 26
type input "***"
click at [421, 370] on input "分享數" at bounding box center [439, 362] width 147 height 26
type input "**"
click at [472, 416] on input "觸及數" at bounding box center [439, 426] width 147 height 26
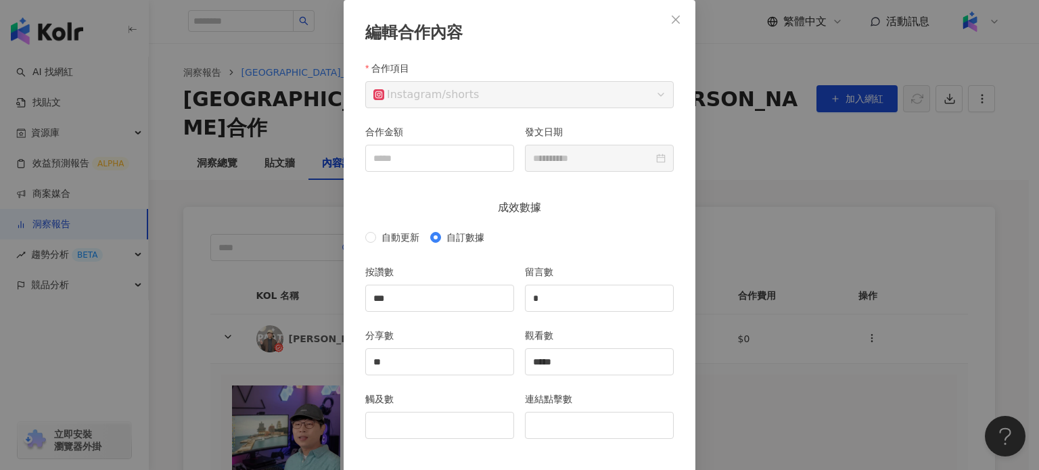
click at [519, 442] on div "連結點擊數" at bounding box center [599, 424] width 160 height 64
click at [470, 413] on input "觸及數" at bounding box center [439, 426] width 147 height 26
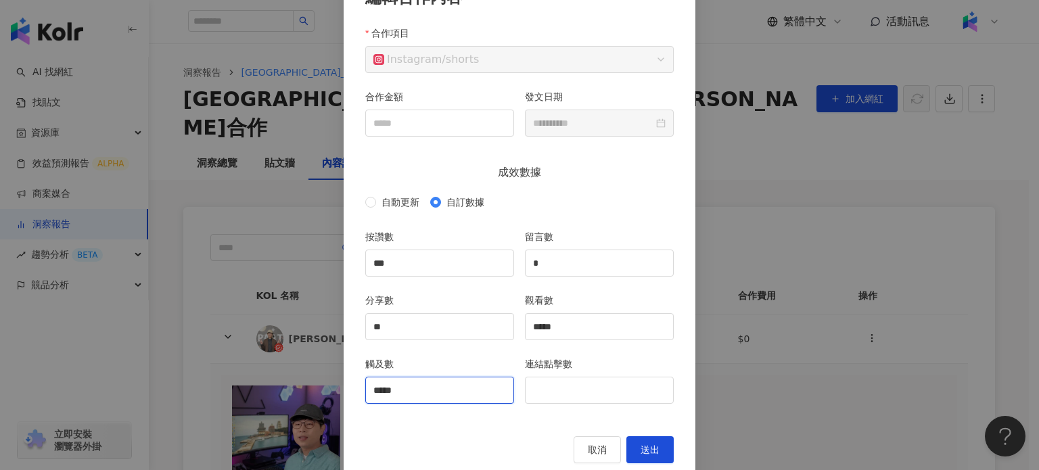
scroll to position [116, 0]
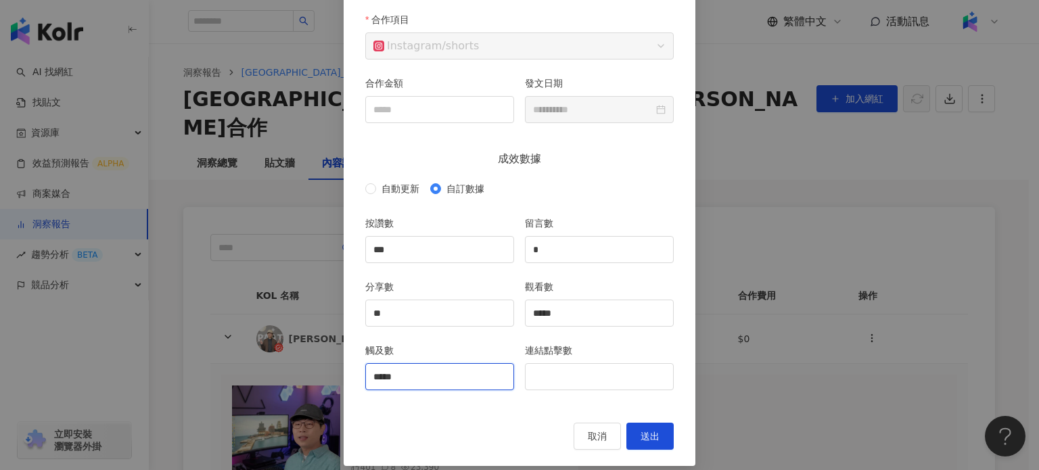
type input "*****"
click at [559, 423] on div "取消 送出" at bounding box center [519, 436] width 308 height 27
click at [605, 319] on input "*****" at bounding box center [598, 313] width 147 height 26
type input "*****"
click at [648, 435] on span "送出" at bounding box center [649, 436] width 19 height 11
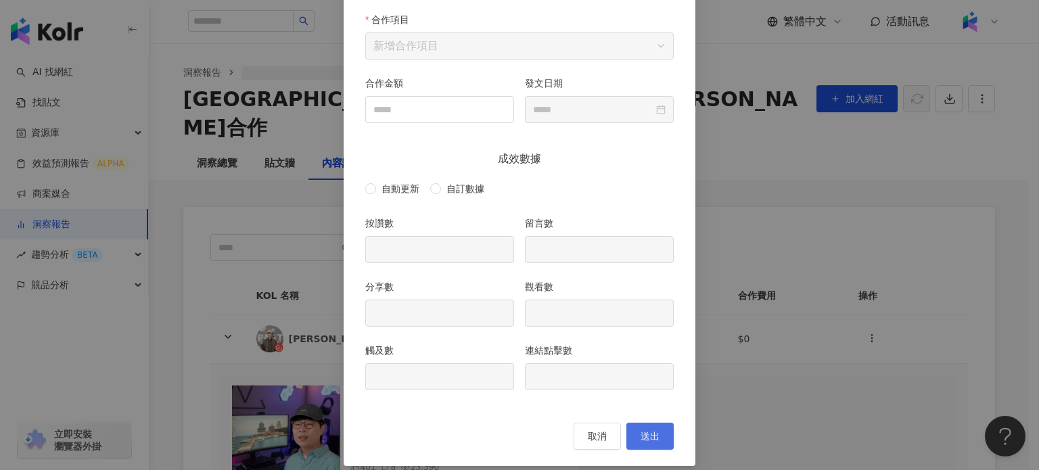
type input "***"
type input "*"
type input "**"
type input "*****"
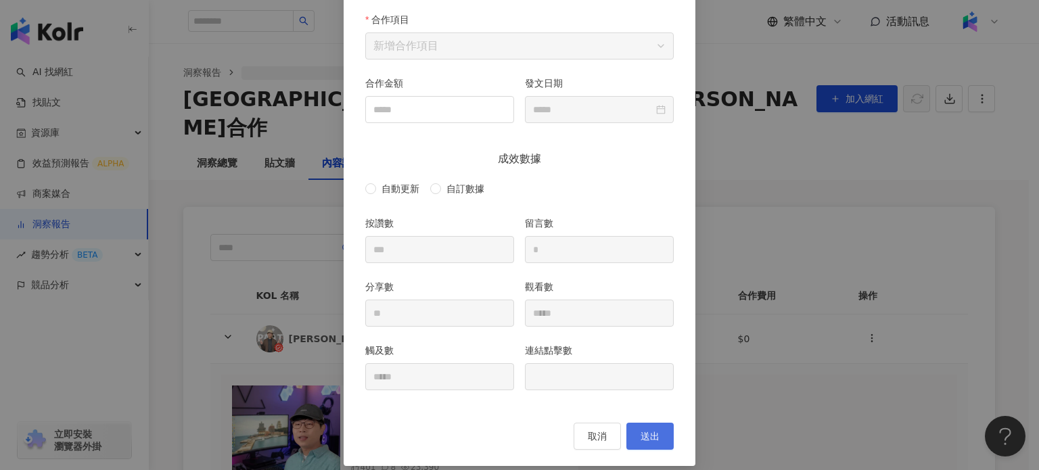
type input "**********"
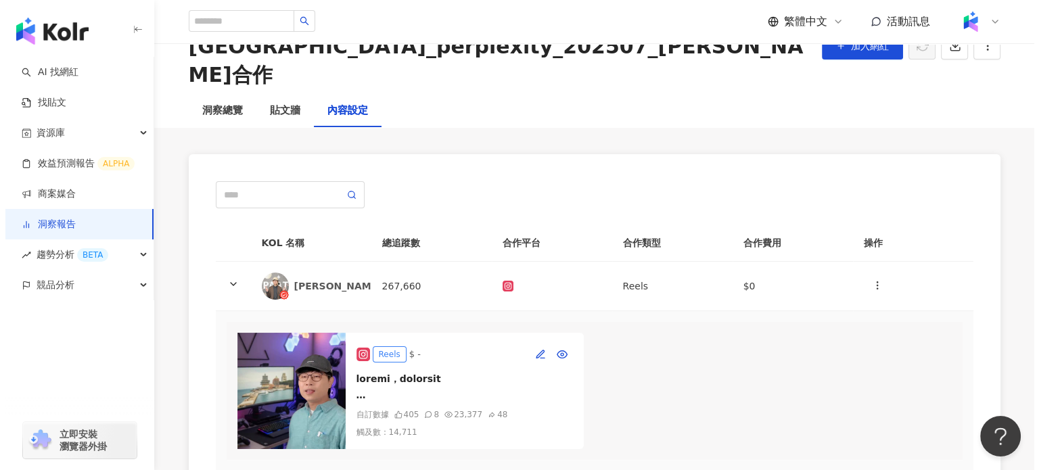
scroll to position [62, 0]
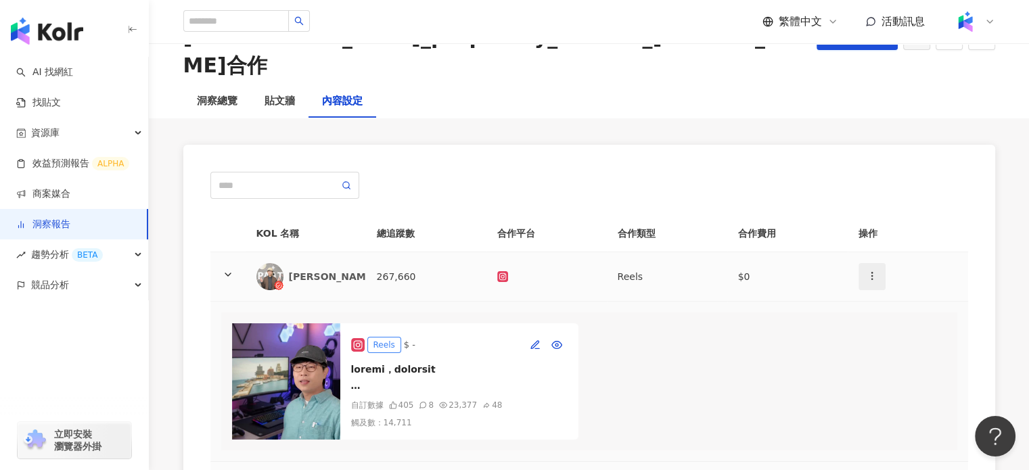
click at [875, 271] on icon "button" at bounding box center [871, 276] width 11 height 11
click at [881, 273] on div "新增內容" at bounding box center [891, 280] width 47 height 15
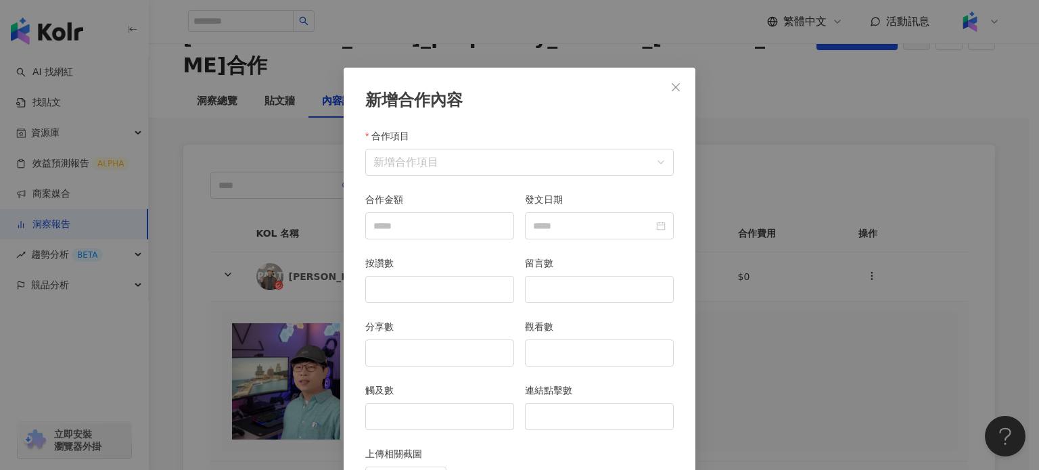
scroll to position [68, 0]
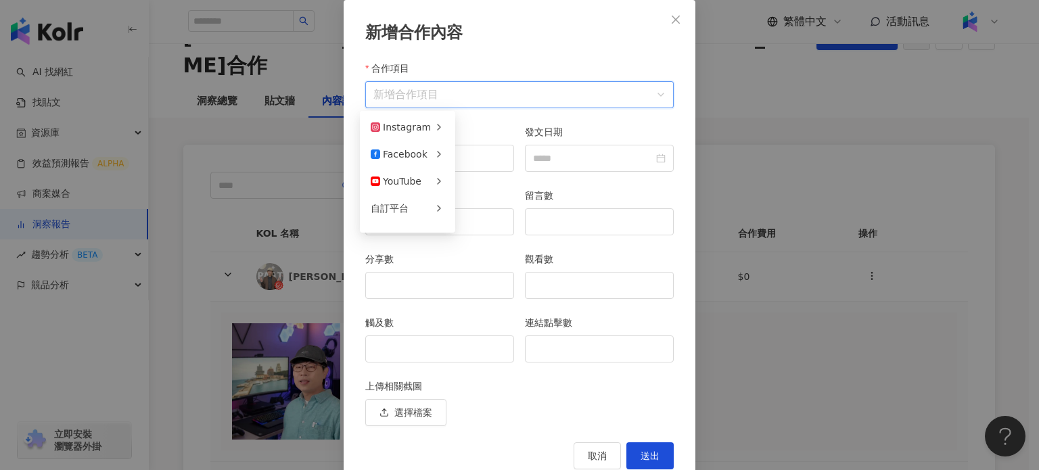
click at [534, 87] on input "合作項目" at bounding box center [519, 95] width 292 height 26
click at [511, 153] on div "限時動態" at bounding box center [513, 154] width 93 height 15
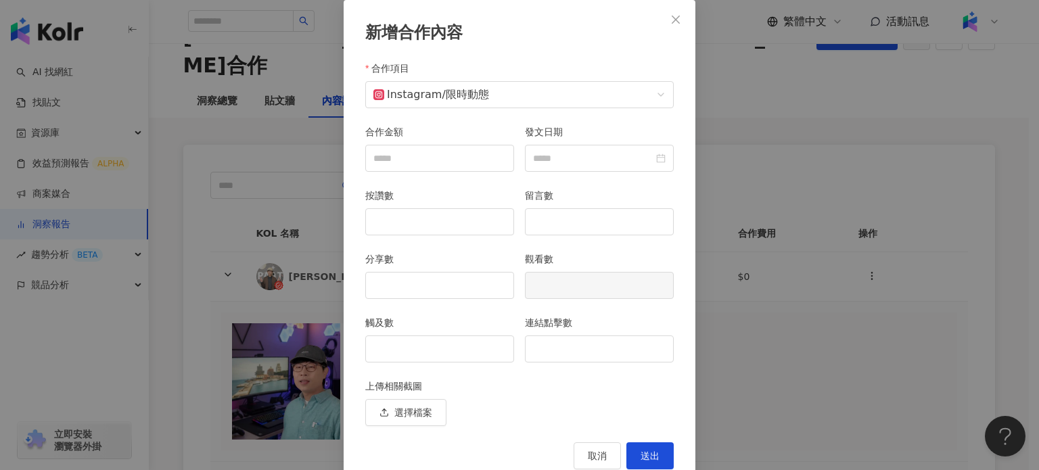
click at [124, 286] on div "新增合作內容 合作項目 Instagram / 限時動態 合作項目 合作金額 發文日期 按讚數 留言數 分享數 觀看數 觸及數 連結點擊數 上傳相關截圖 選擇…" at bounding box center [519, 235] width 1039 height 470
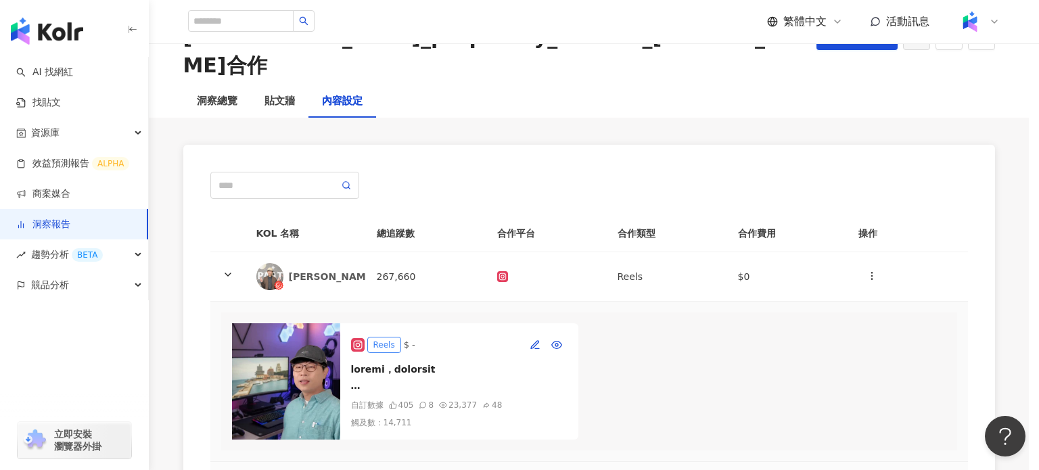
scroll to position [30, 0]
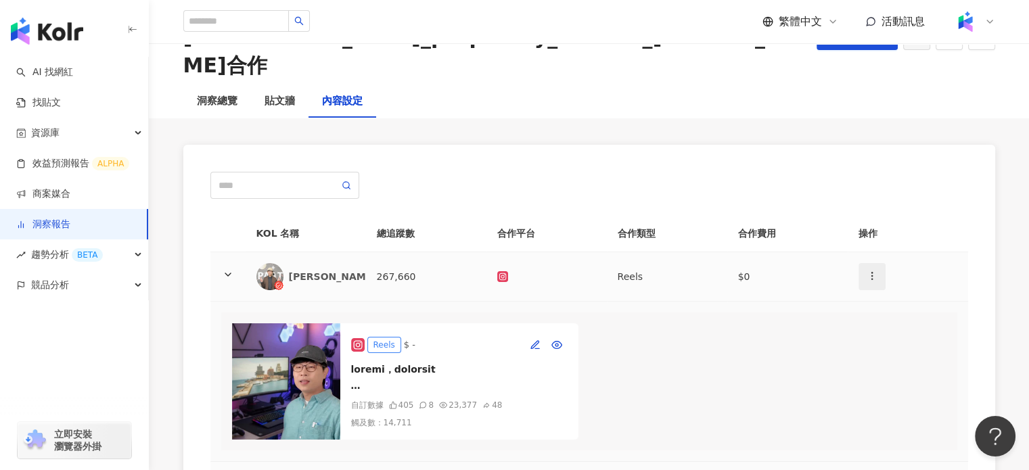
click at [876, 268] on span "button" at bounding box center [871, 275] width 11 height 14
click at [864, 271] on li "新增內容" at bounding box center [892, 279] width 64 height 27
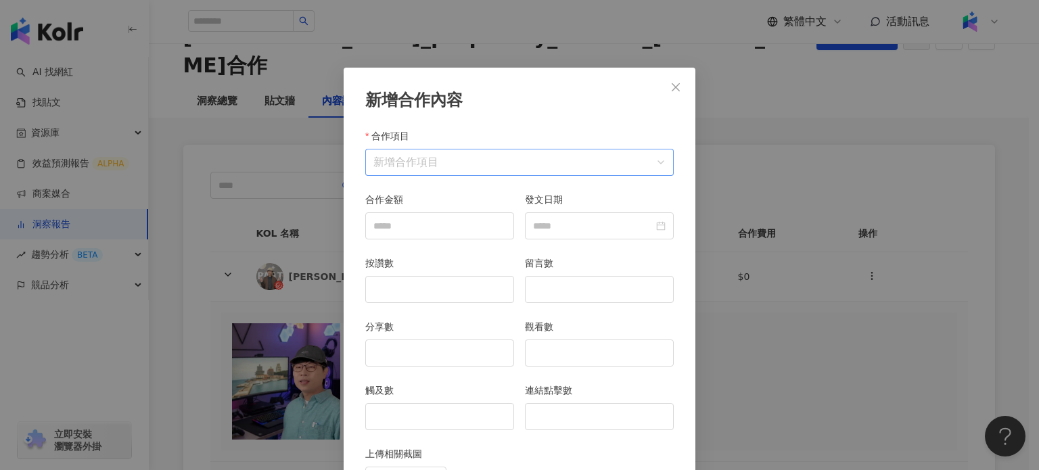
scroll to position [68, 0]
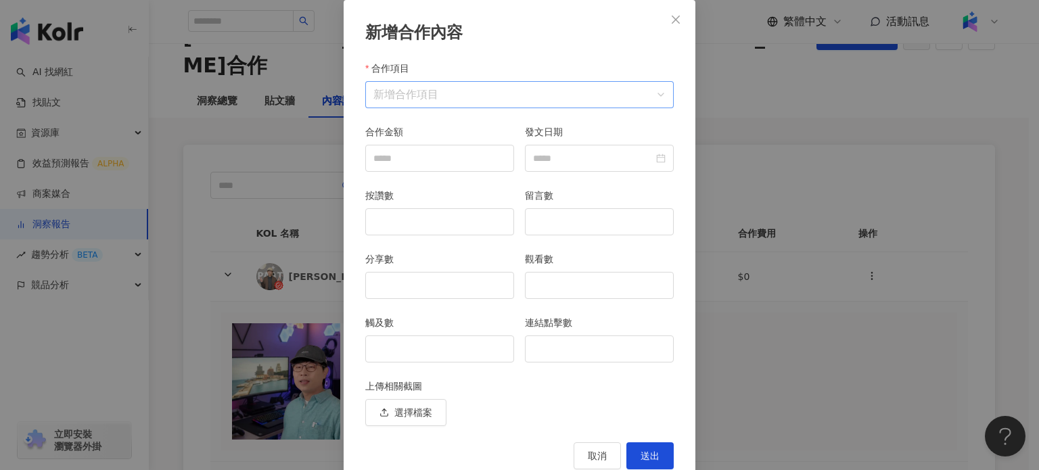
click at [417, 104] on input "合作項目" at bounding box center [519, 95] width 292 height 26
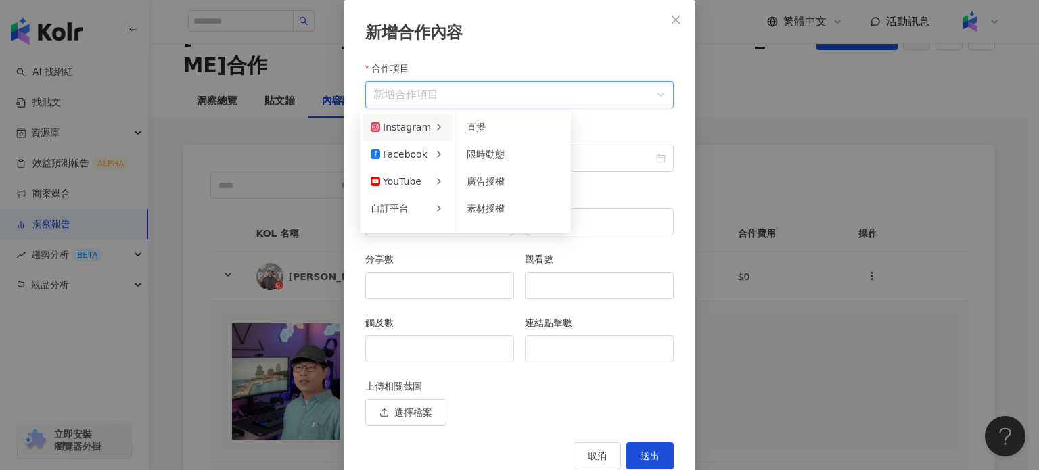
drag, startPoint x: 459, startPoint y: 151, endPoint x: 432, endPoint y: 129, distance: 35.1
click at [485, 156] on span "限時動態" at bounding box center [486, 154] width 38 height 11
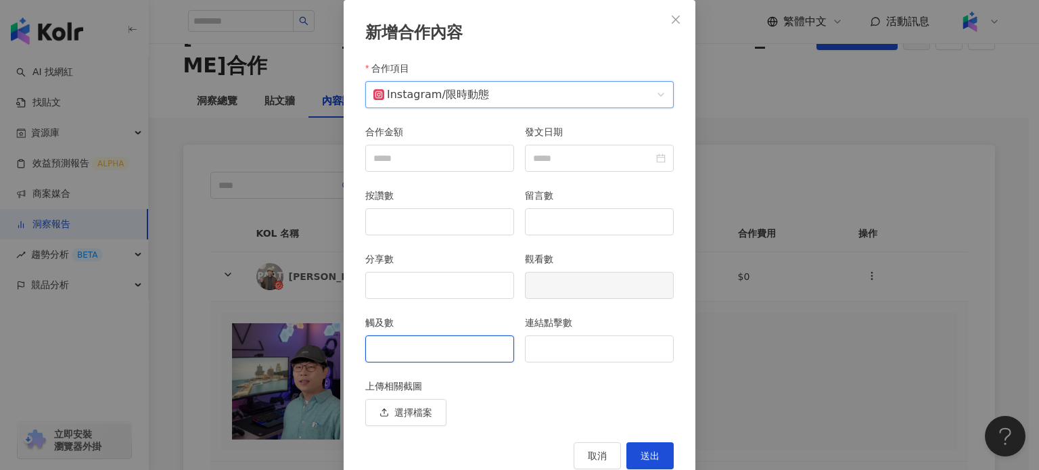
click at [430, 351] on input "觸及數" at bounding box center [439, 349] width 147 height 26
type input "****"
click at [731, 415] on div "新增合作內容 合作項目 Instagram / 限時動態 合作項目 合作金額 發文日期 按讚數 留言數 分享數 觀看數 觸及數 **** 連結點擊數 上傳相關…" at bounding box center [519, 235] width 1039 height 470
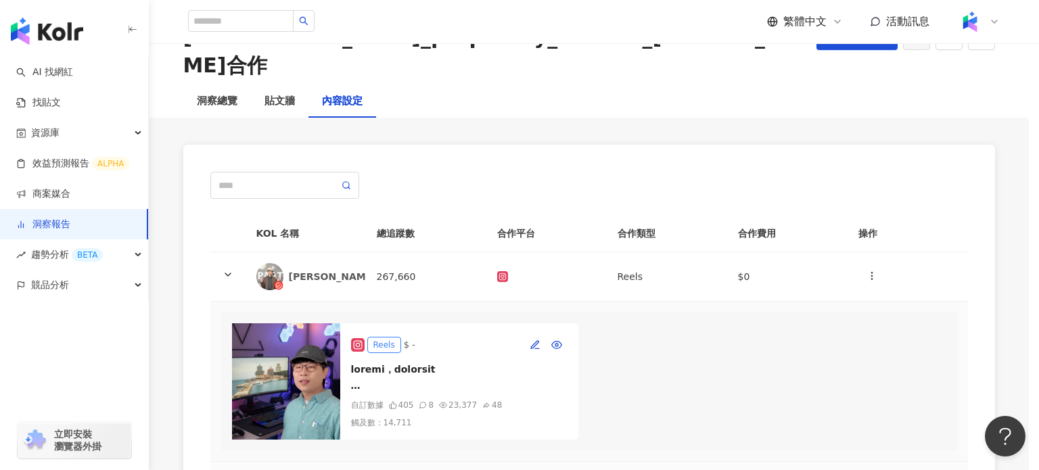
scroll to position [30, 0]
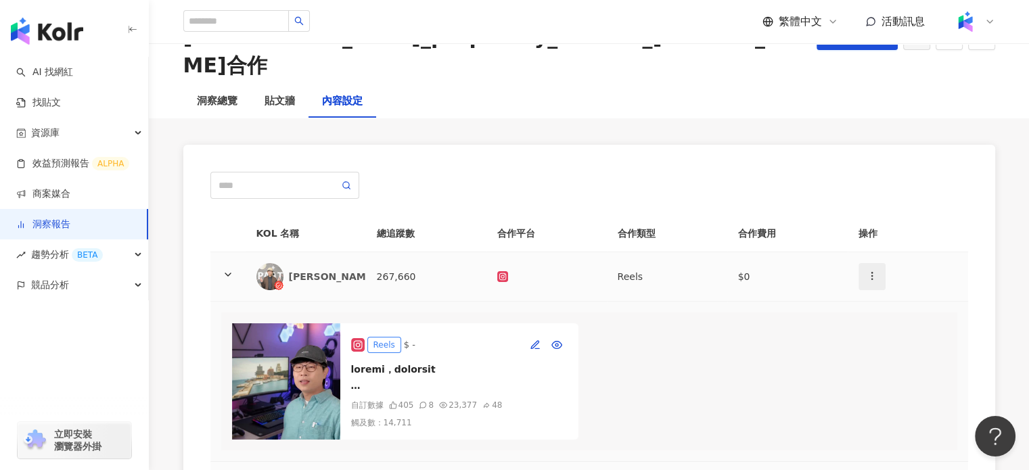
click at [872, 271] on icon "button" at bounding box center [871, 276] width 11 height 11
click at [871, 274] on div "新增內容" at bounding box center [891, 280] width 47 height 15
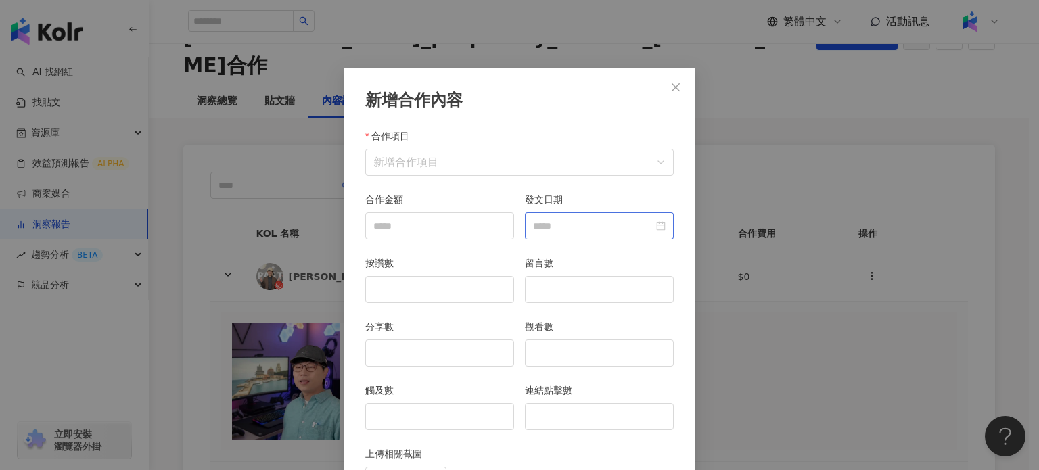
scroll to position [68, 0]
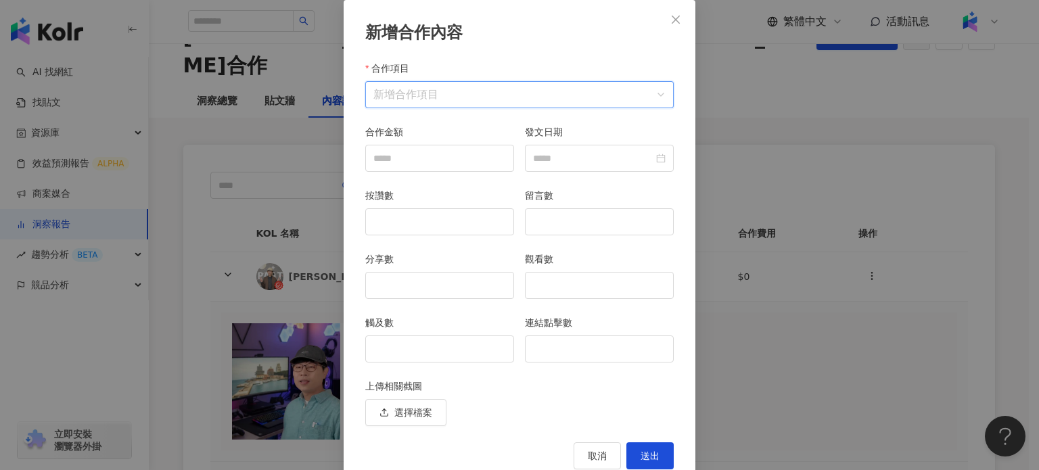
click at [559, 101] on input "合作項目" at bounding box center [519, 95] width 292 height 26
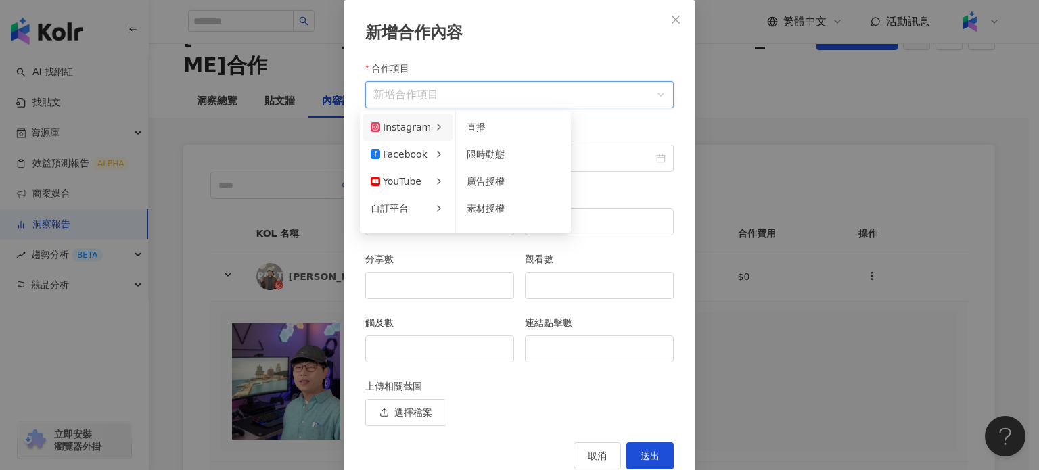
drag, startPoint x: 473, startPoint y: 156, endPoint x: 442, endPoint y: 125, distance: 44.0
click at [477, 152] on span "限時動態" at bounding box center [486, 154] width 38 height 11
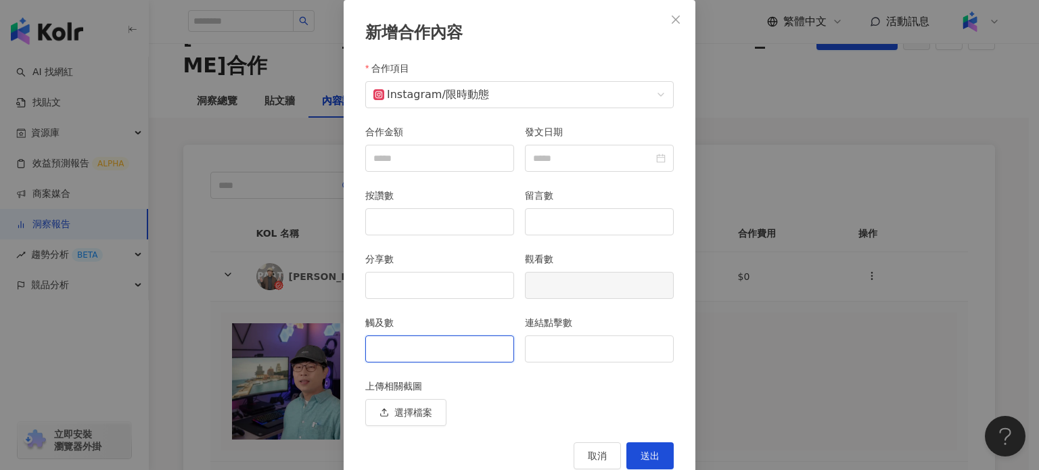
click at [427, 336] on input "觸及數" at bounding box center [439, 349] width 147 height 26
type input "****"
click at [558, 344] on input "連結點擊數" at bounding box center [598, 349] width 147 height 26
type input "**"
click at [652, 452] on span "送出" at bounding box center [649, 455] width 19 height 11
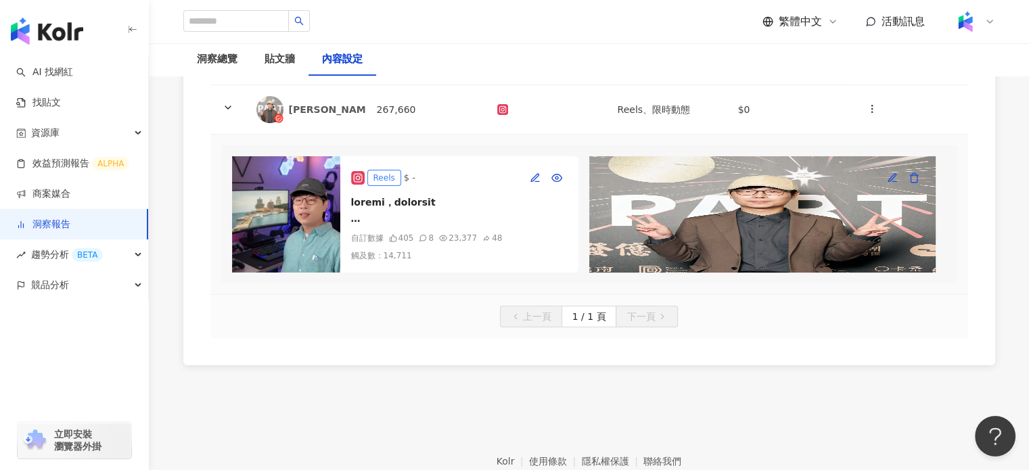
scroll to position [0, 0]
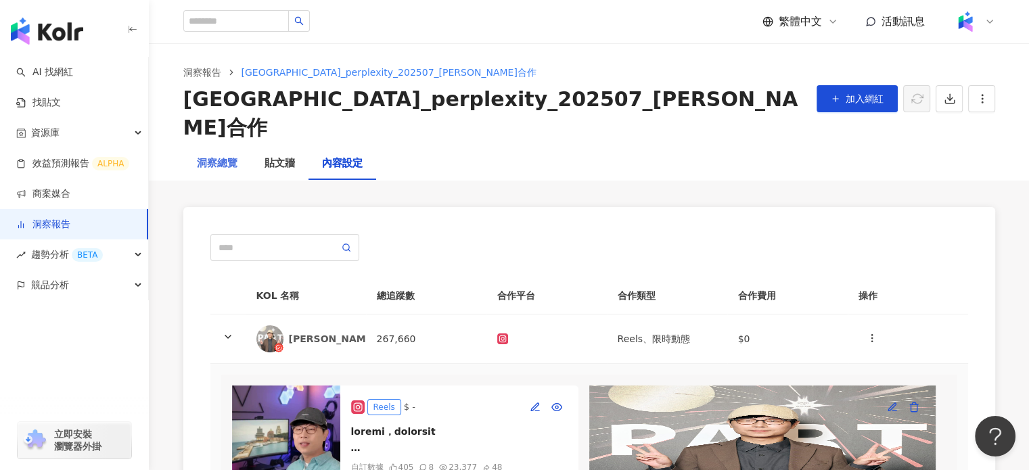
click at [225, 147] on div "洞察總覽" at bounding box center [217, 163] width 68 height 32
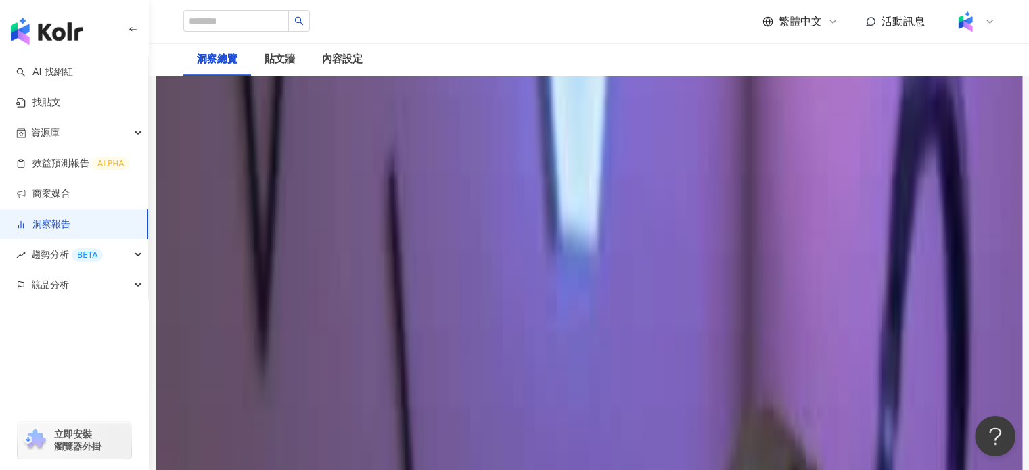
scroll to position [1139, 0]
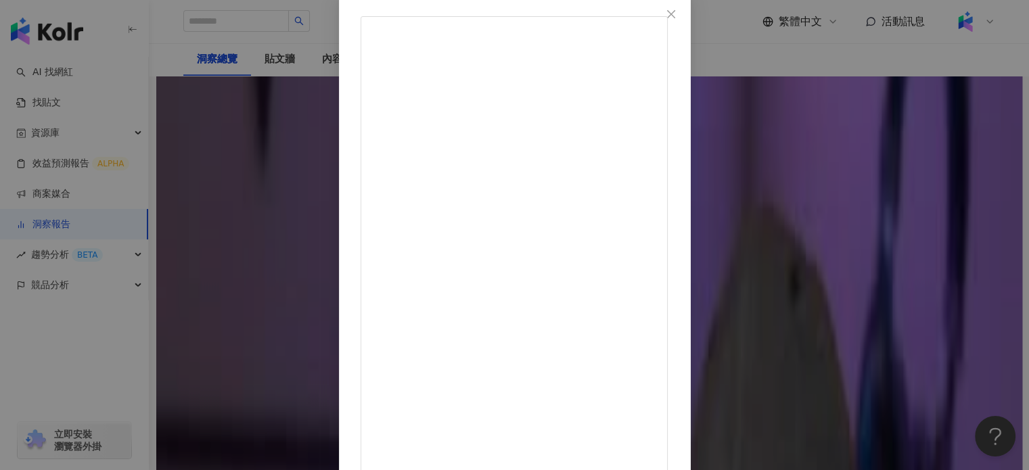
scroll to position [138, 0]
click at [894, 145] on div "藍亦明 2025/8/13 401 8 2.3萬 查看原始貼文" at bounding box center [514, 235] width 1029 height 470
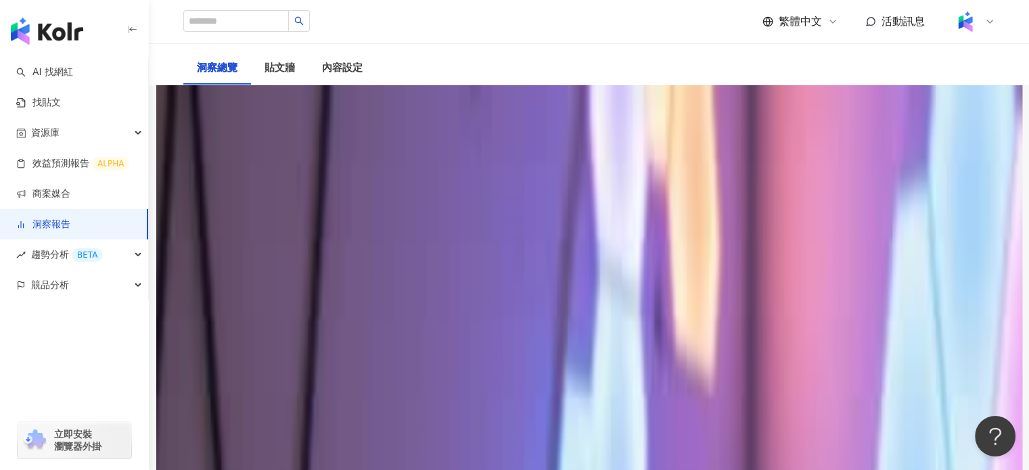
scroll to position [0, 0]
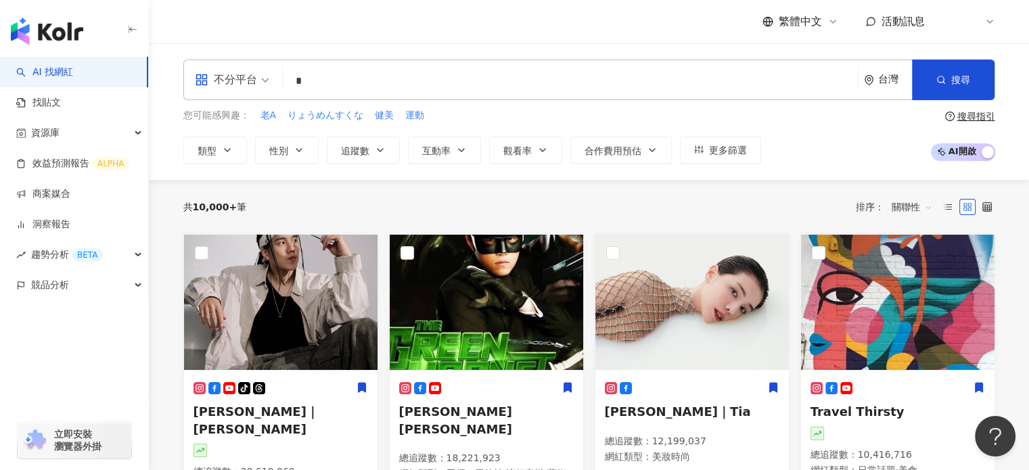
type input "*"
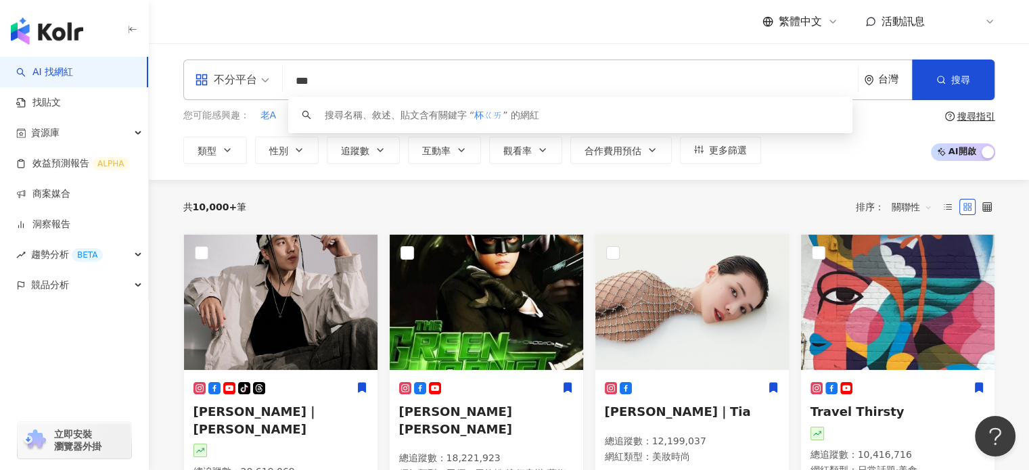
type input "**"
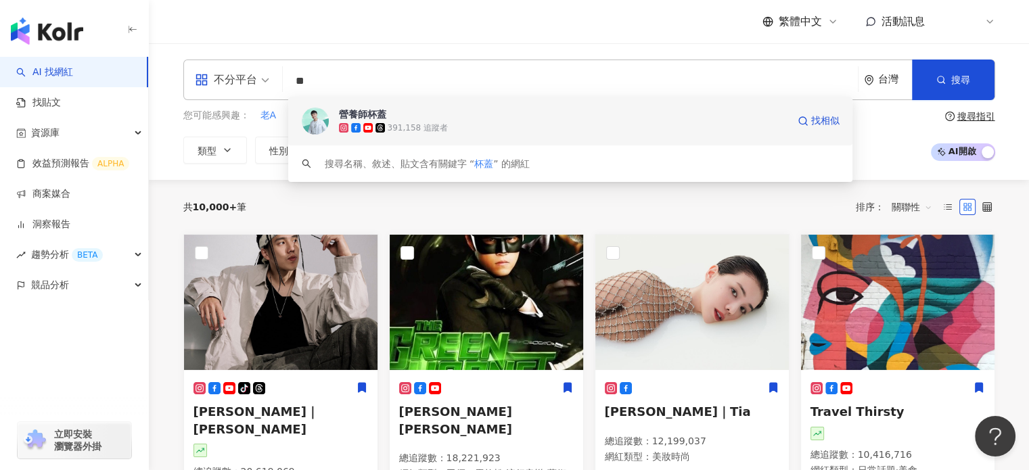
click at [448, 113] on span "營養師杯蓋" at bounding box center [563, 115] width 448 height 14
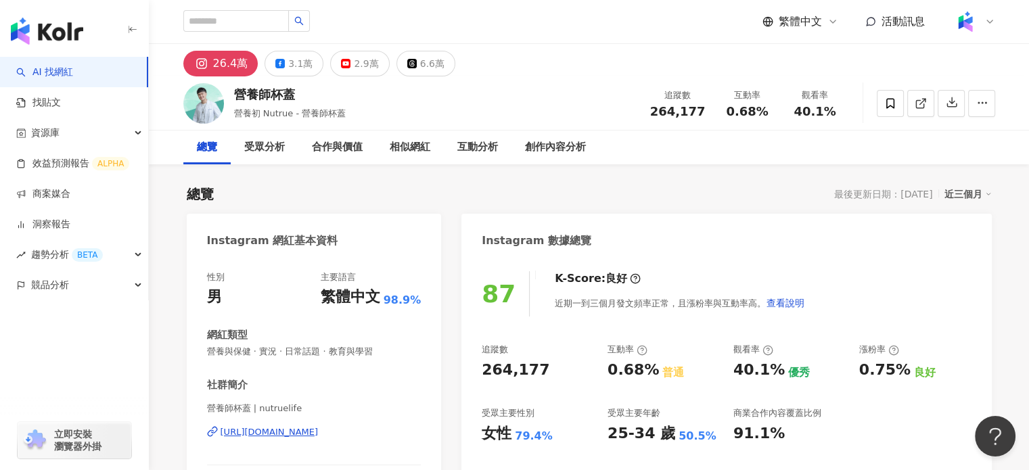
click at [258, 95] on div "營養師杯蓋" at bounding box center [290, 94] width 112 height 17
drag, startPoint x: 235, startPoint y: 97, endPoint x: 298, endPoint y: 97, distance: 62.9
click at [298, 97] on div "營養師杯蓋" at bounding box center [290, 94] width 112 height 17
copy div "營養師杯蓋"
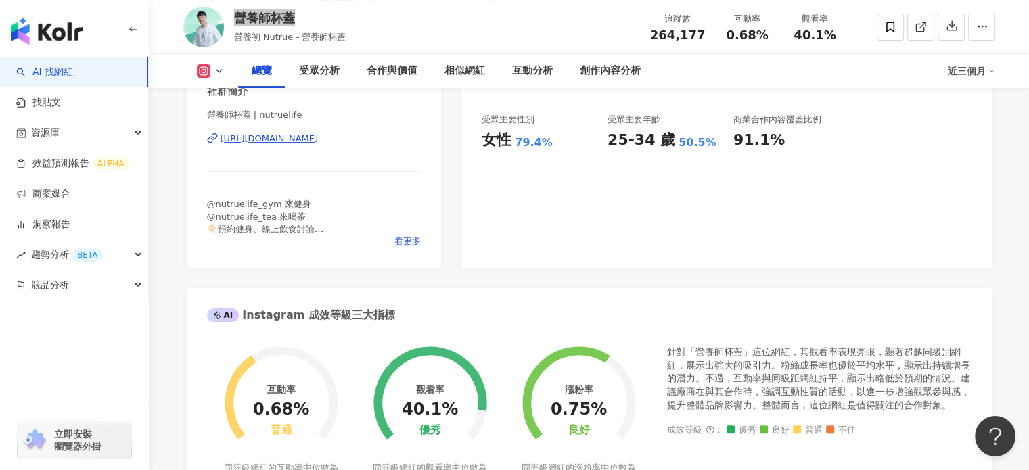
scroll to position [203, 0]
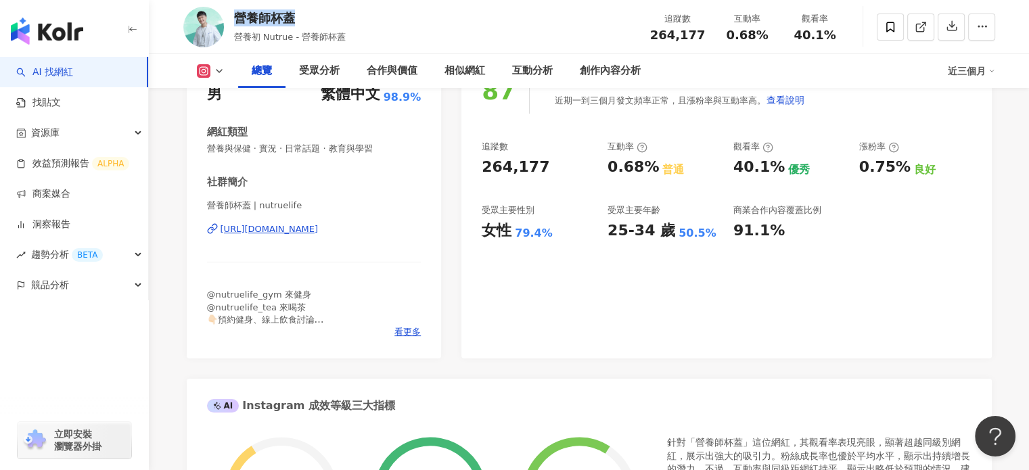
click at [319, 230] on div "[URL][DOMAIN_NAME]" at bounding box center [269, 229] width 98 height 12
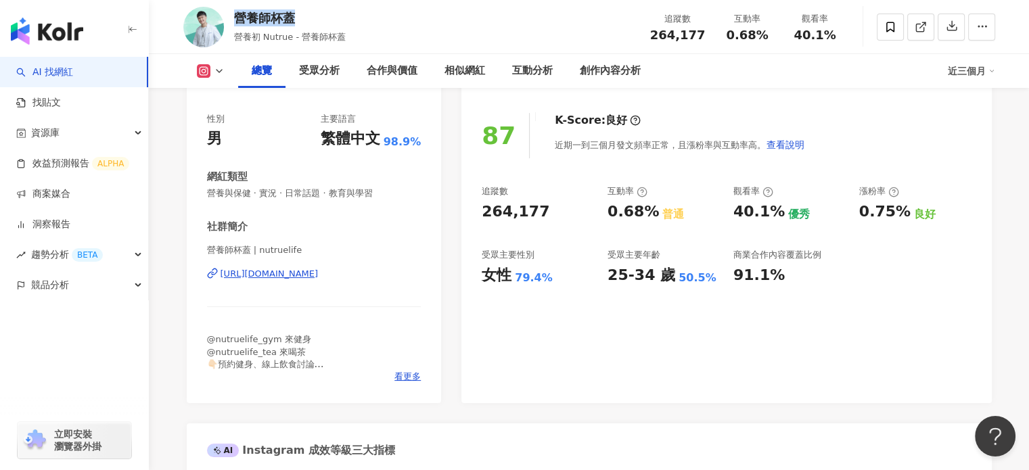
scroll to position [135, 0]
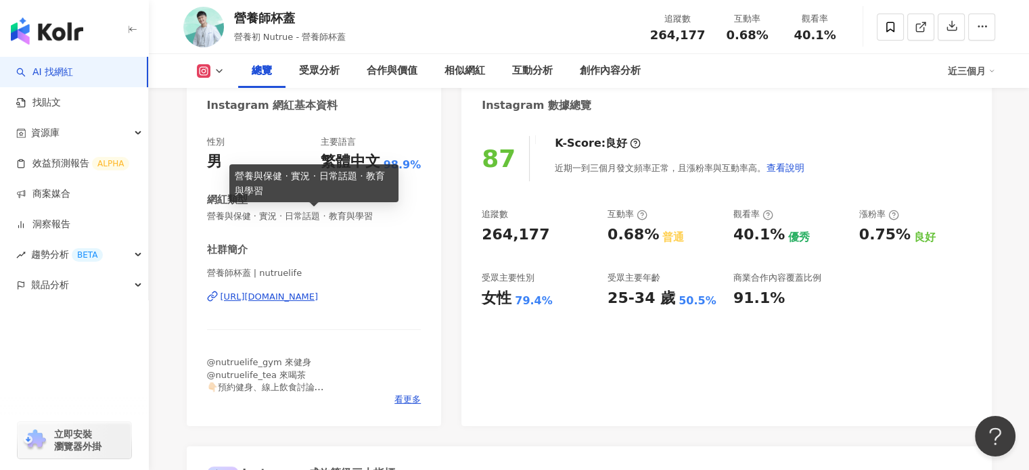
click at [306, 216] on span "營養與保健 · 實況 · 日常話題 · 教育與學習" at bounding box center [314, 216] width 214 height 12
copy span "營養與保健 · 實況 · 日常話題 · 教育與學習"
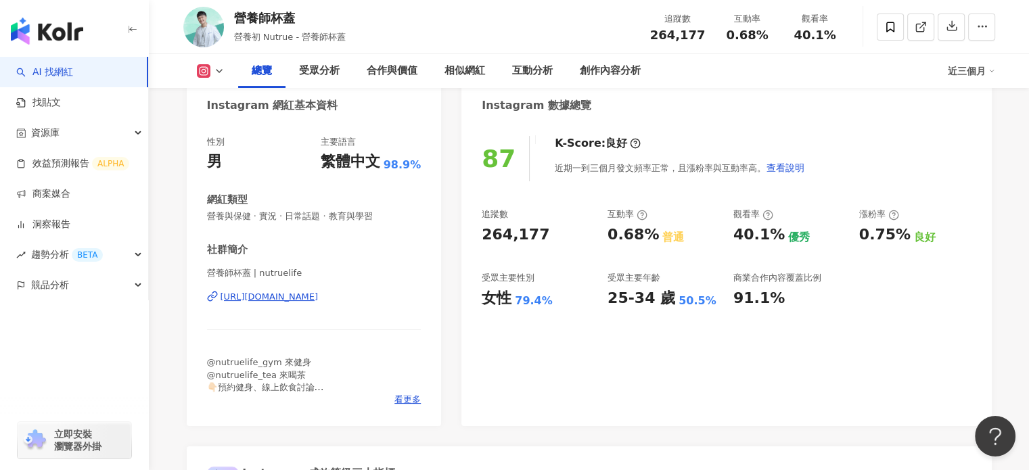
click at [683, 34] on span "264,177" at bounding box center [677, 35] width 55 height 14
click at [684, 33] on span "264,177" at bounding box center [677, 35] width 55 height 14
copy span "264,177"
click at [764, 33] on span "0.68%" at bounding box center [747, 35] width 42 height 14
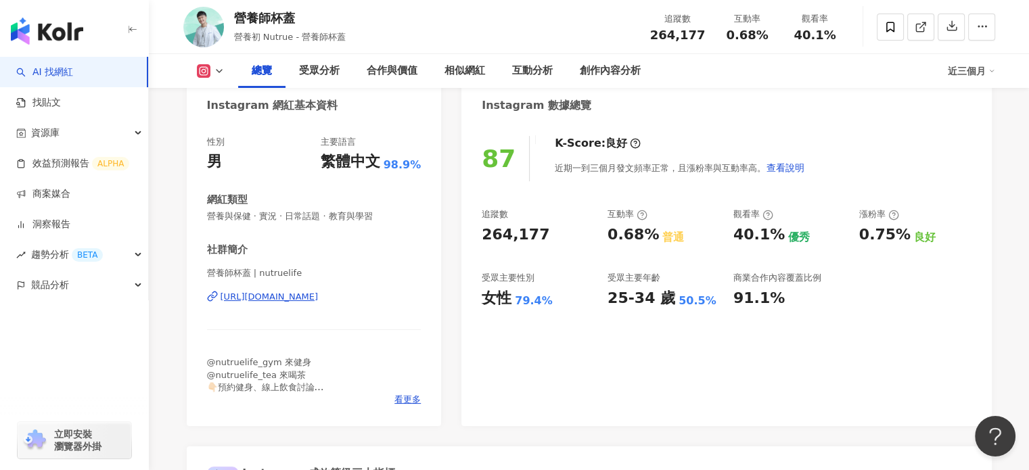
click at [757, 32] on span "0.68%" at bounding box center [747, 35] width 42 height 14
copy span "0.68%"
click at [805, 37] on span "40.1%" at bounding box center [814, 35] width 42 height 14
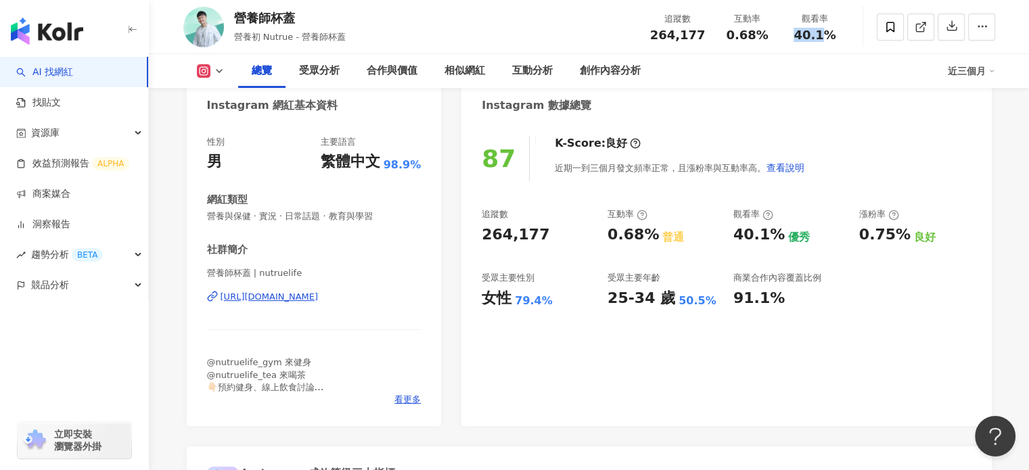
click at [805, 37] on span "40.1%" at bounding box center [814, 35] width 42 height 14
copy span "40.1%"
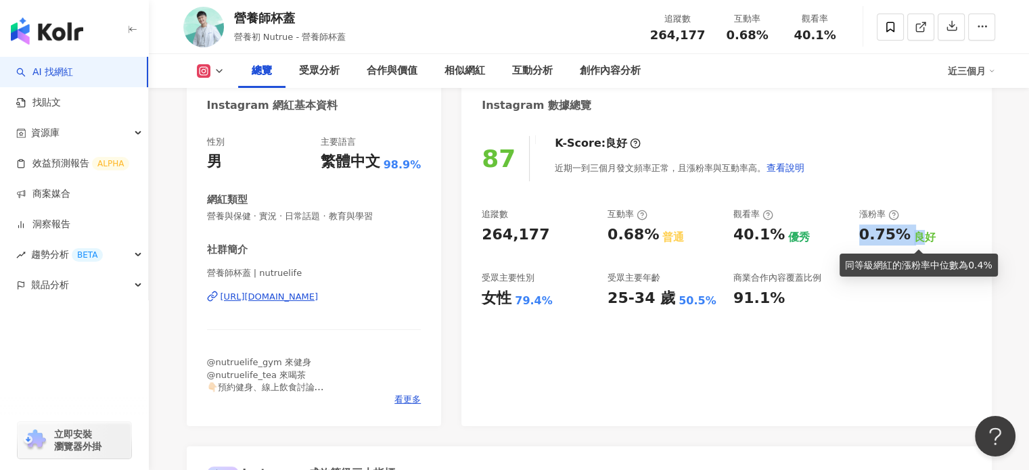
drag, startPoint x: 860, startPoint y: 231, endPoint x: 914, endPoint y: 237, distance: 54.4
click at [914, 237] on div "0.75% 良好" at bounding box center [915, 235] width 112 height 21
click at [904, 235] on div "0.75%" at bounding box center [884, 235] width 51 height 21
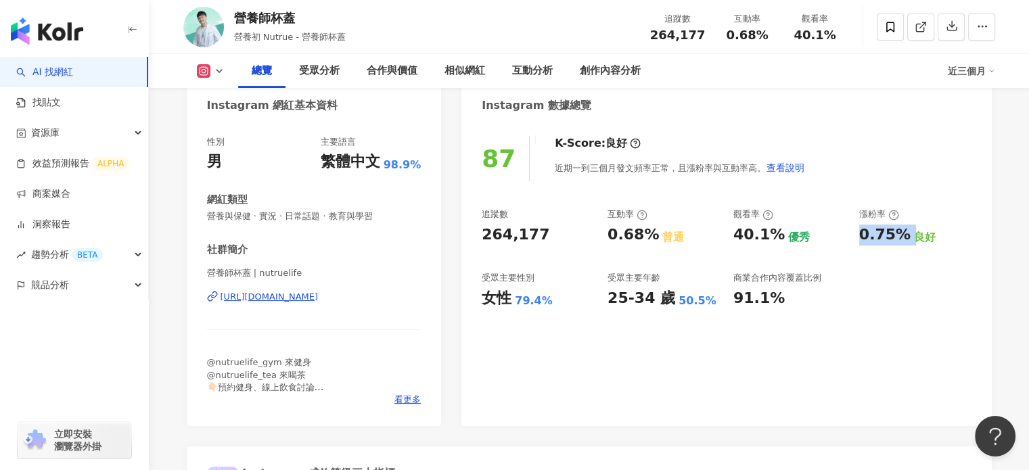
drag, startPoint x: 906, startPoint y: 236, endPoint x: 855, endPoint y: 237, distance: 50.7
click at [855, 237] on div "追蹤數 264,177 互動率 0.68% 普通 觀看率 40.1% 優秀 漲粉率 0.75% 良好 受眾主要性別 女性 79.4% 受眾主要年齡 25-34…" at bounding box center [726, 258] width 489 height 100
copy div "0.75%"
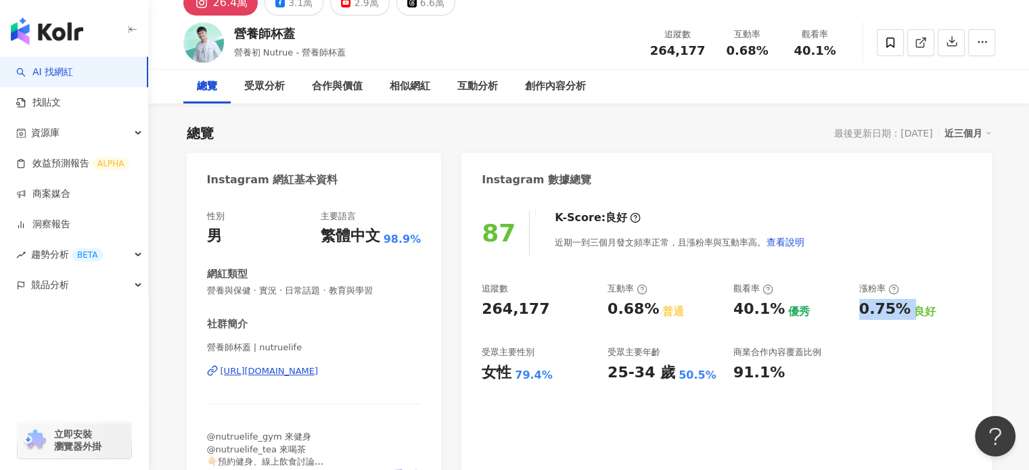
scroll to position [0, 0]
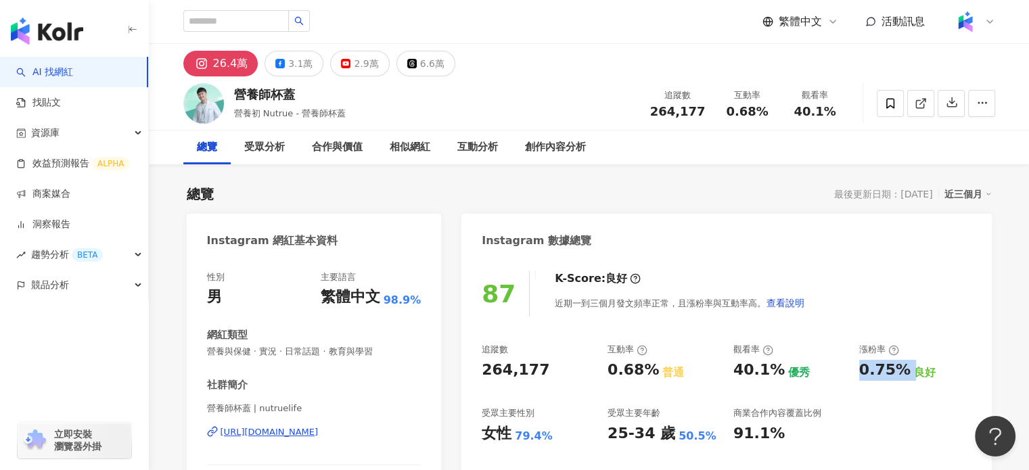
click at [73, 75] on link "AI 找網紅" at bounding box center [44, 73] width 57 height 14
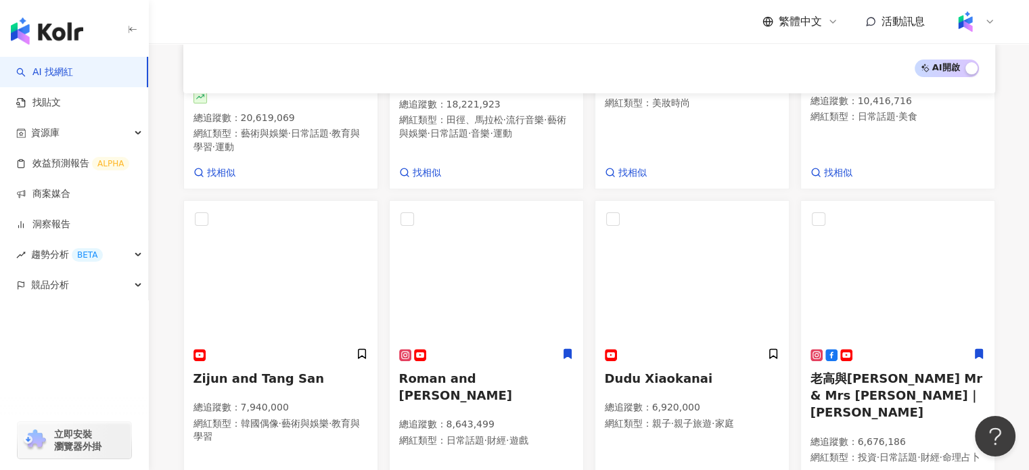
scroll to position [348, 0]
